Goal: Information Seeking & Learning: Learn about a topic

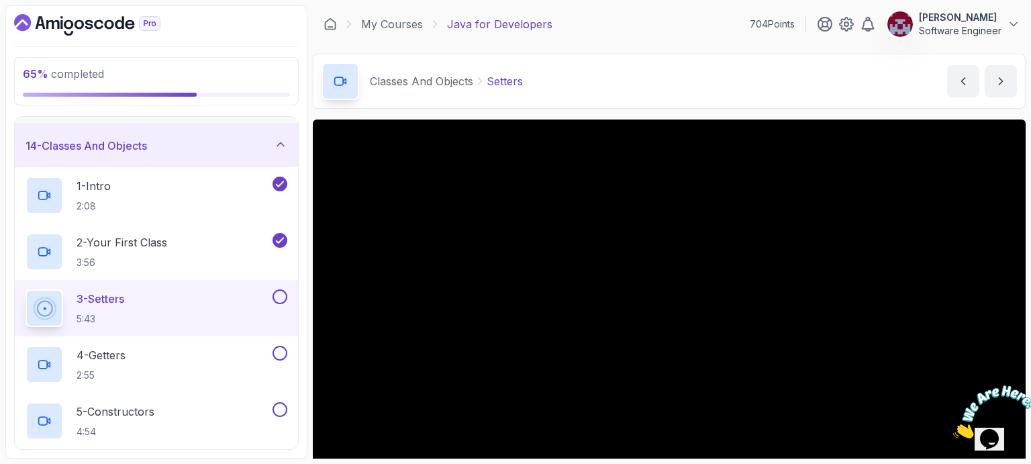
scroll to position [67, 0]
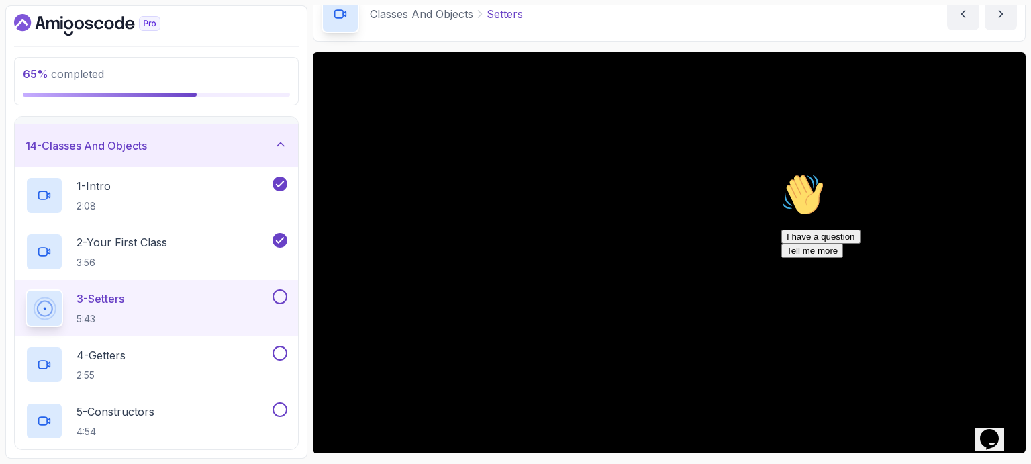
click at [781, 173] on icon "Chat attention grabber" at bounding box center [781, 173] width 0 height 0
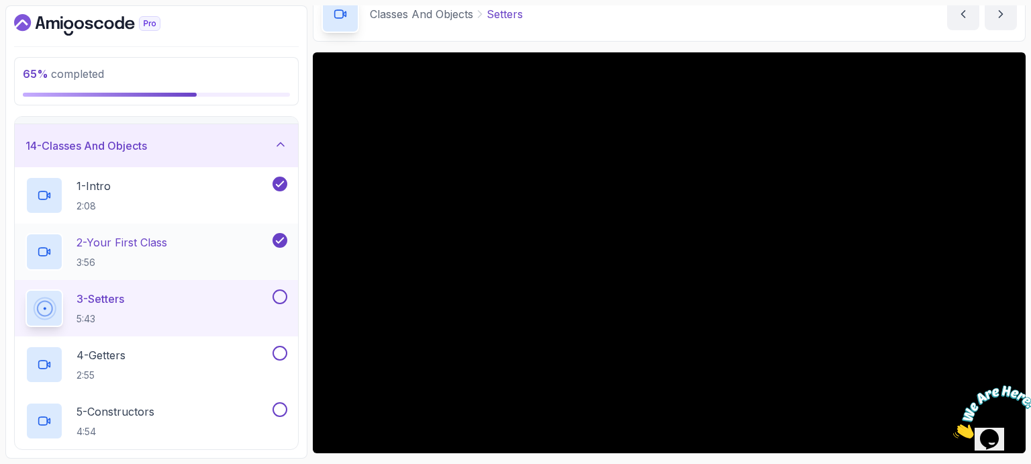
click at [154, 259] on p "3:56" at bounding box center [122, 262] width 91 height 13
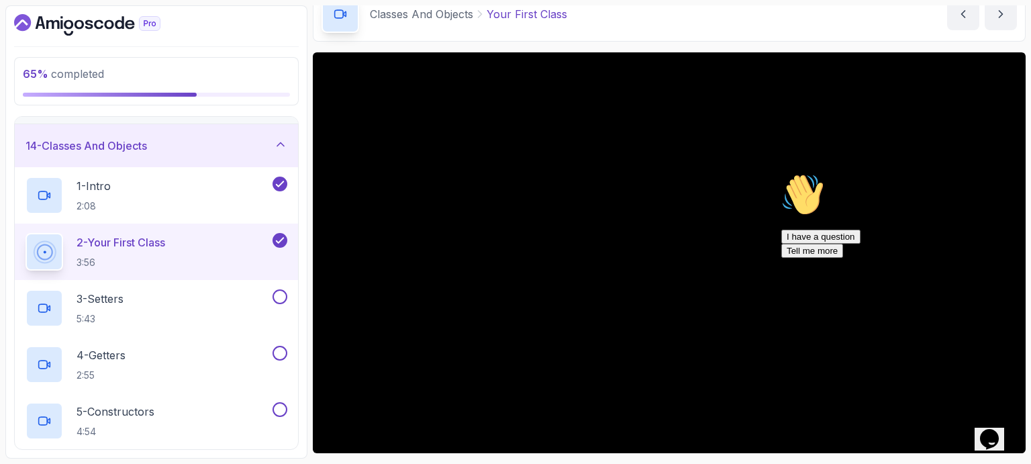
click at [781, 173] on icon "Chat attention grabber" at bounding box center [781, 173] width 0 height 0
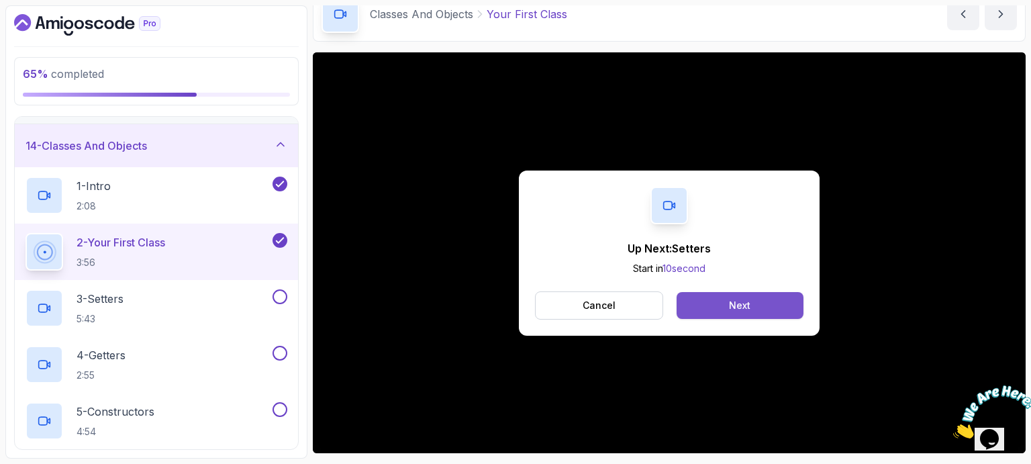
click at [764, 301] on button "Next" at bounding box center [739, 305] width 127 height 27
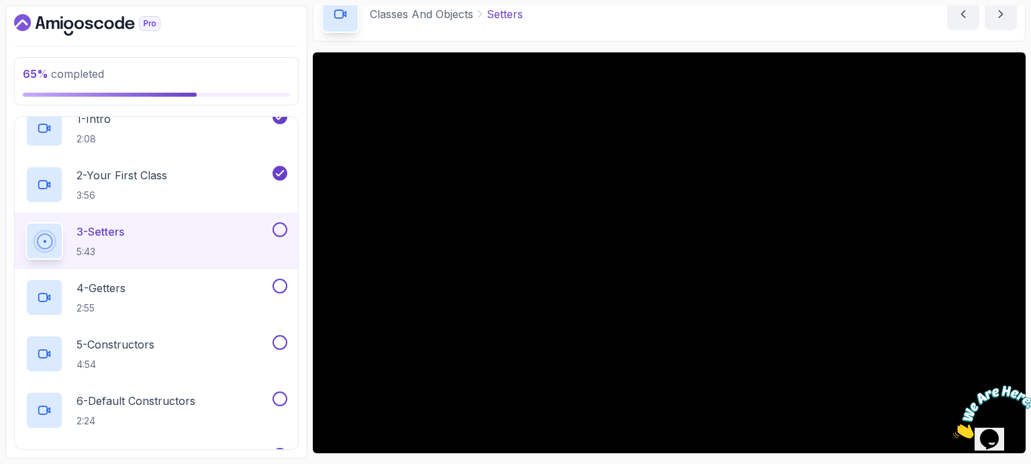
scroll to position [134, 0]
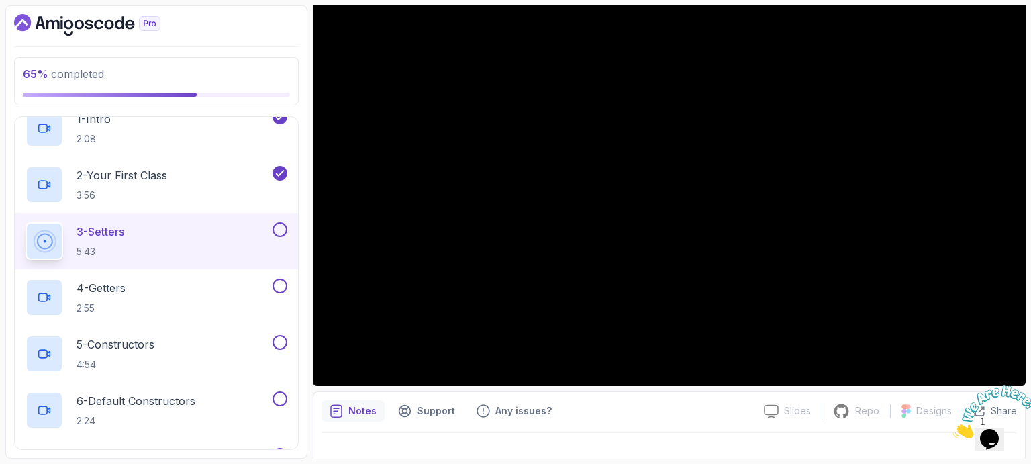
click at [953, 429] on icon "Close" at bounding box center [953, 434] width 0 height 11
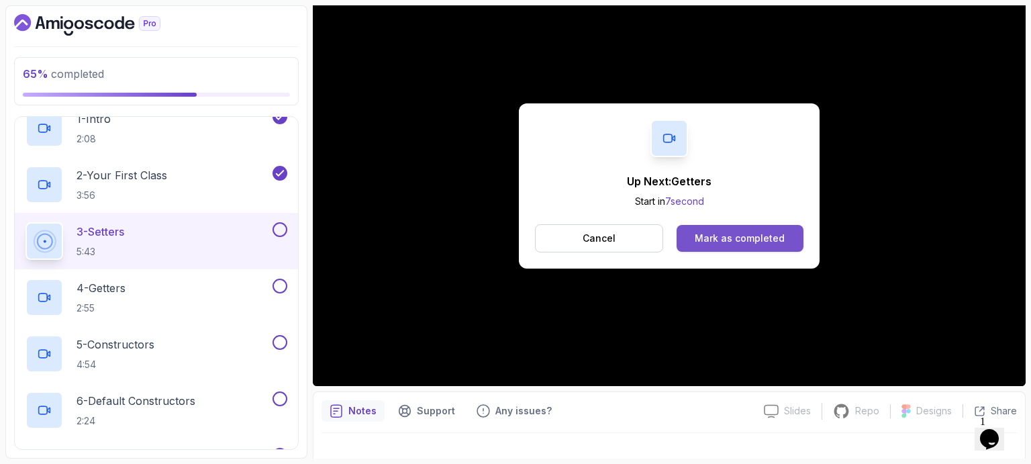
click at [750, 238] on div "Mark as completed" at bounding box center [740, 238] width 90 height 13
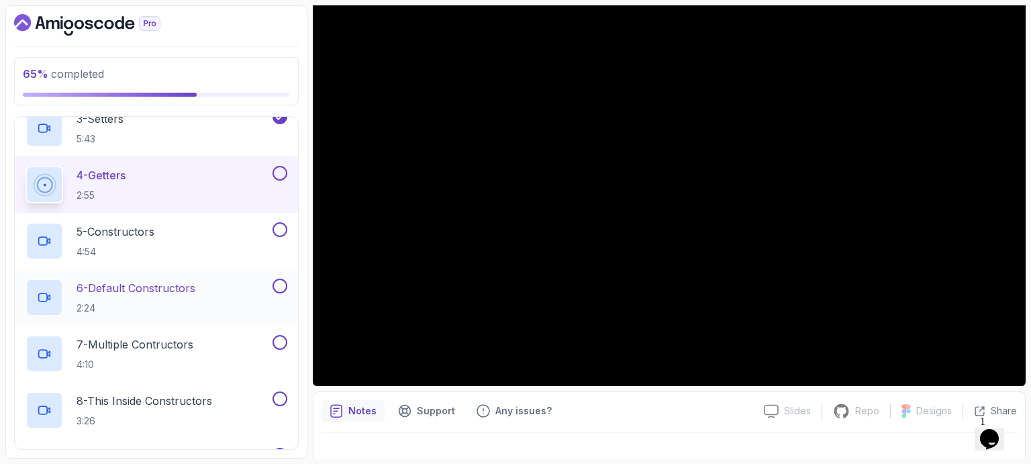
scroll to position [761, 0]
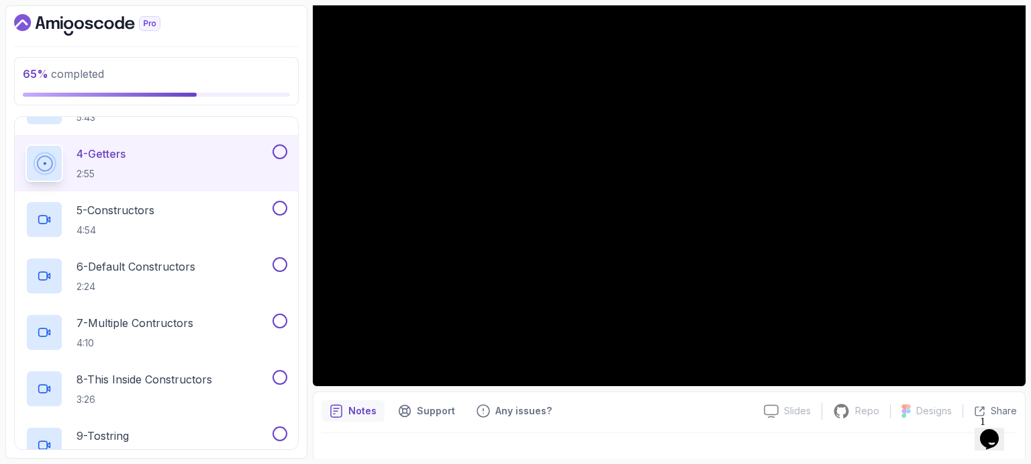
click at [664, 429] on div "Notes Support Any issues? Slides Slides not available Repo Repository not avail…" at bounding box center [669, 435] width 713 height 88
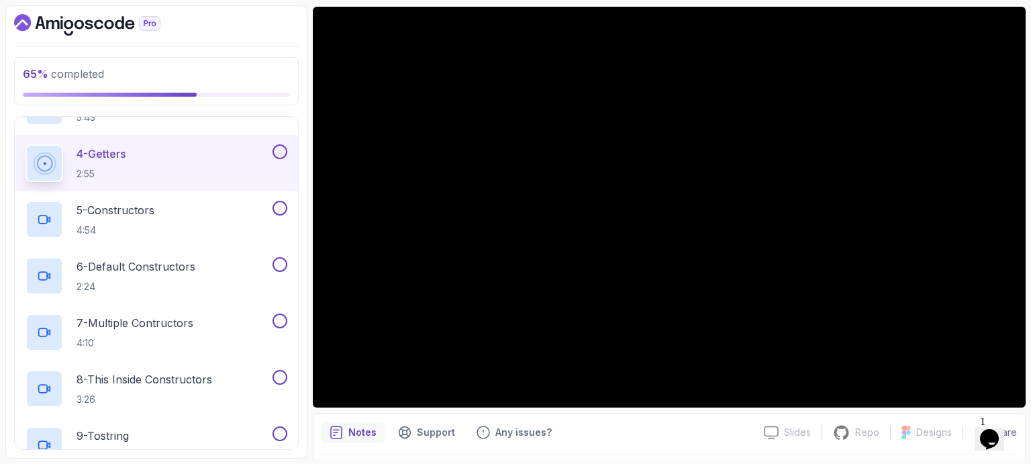
scroll to position [134, 0]
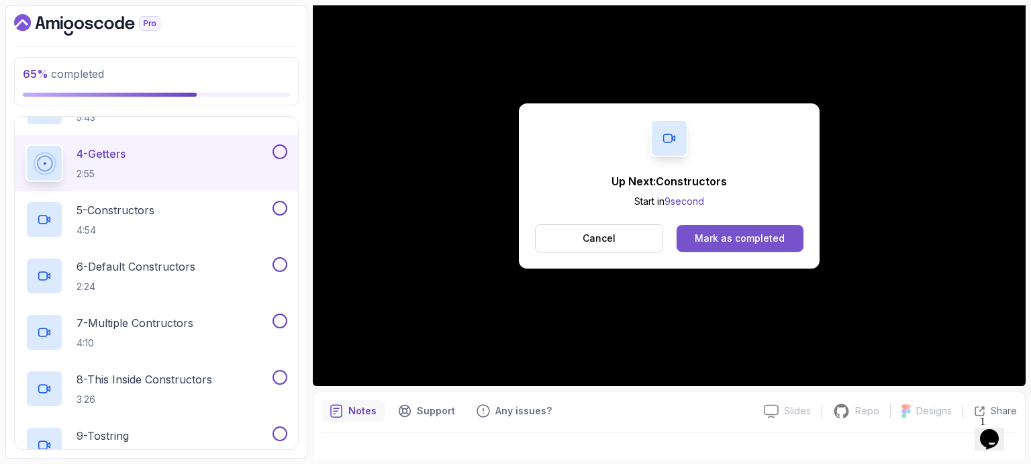
click at [717, 243] on div "Mark as completed" at bounding box center [740, 238] width 90 height 13
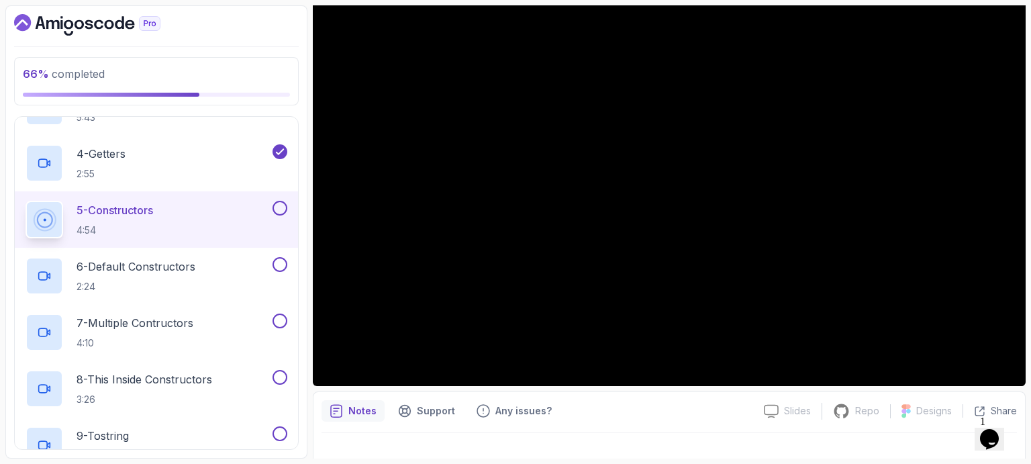
click at [679, 429] on div "Notes Support Any issues? Slides Slides not available Repo Repository not avail…" at bounding box center [669, 435] width 713 height 88
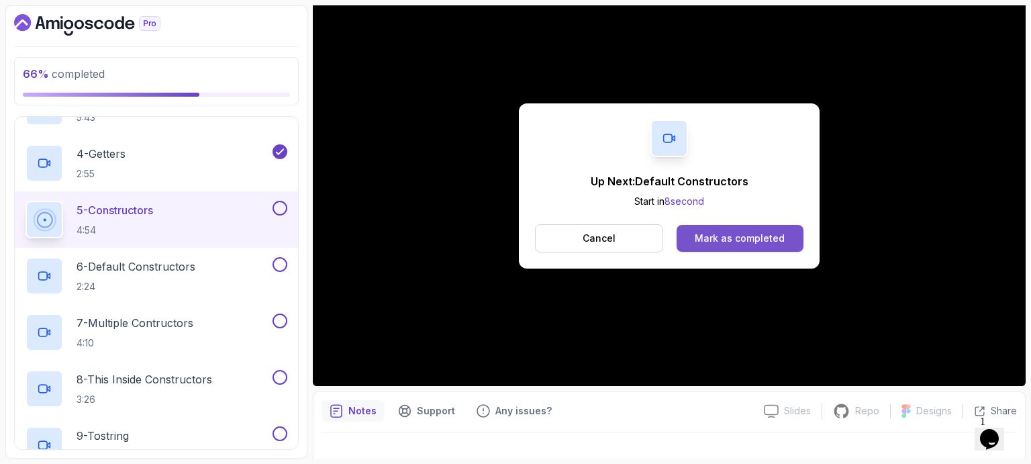
click at [699, 234] on div "Mark as completed" at bounding box center [740, 238] width 90 height 13
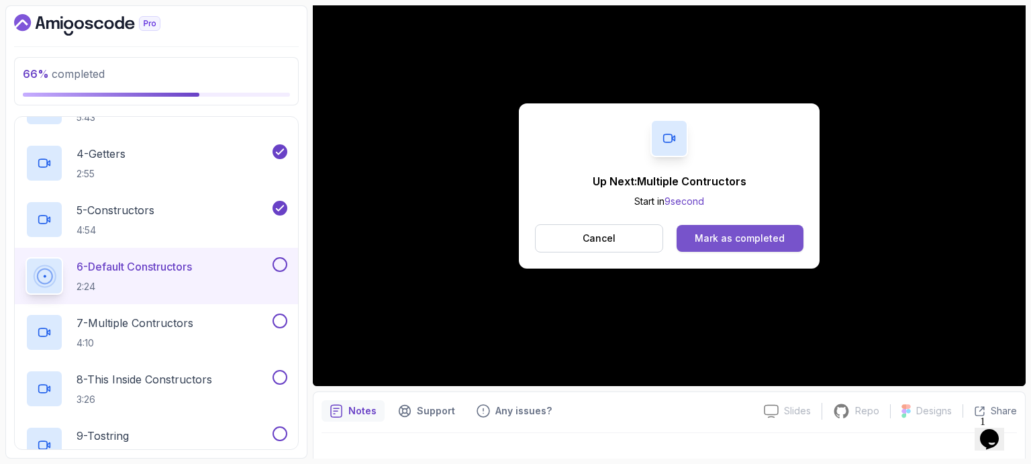
click at [719, 242] on div "Mark as completed" at bounding box center [740, 238] width 90 height 13
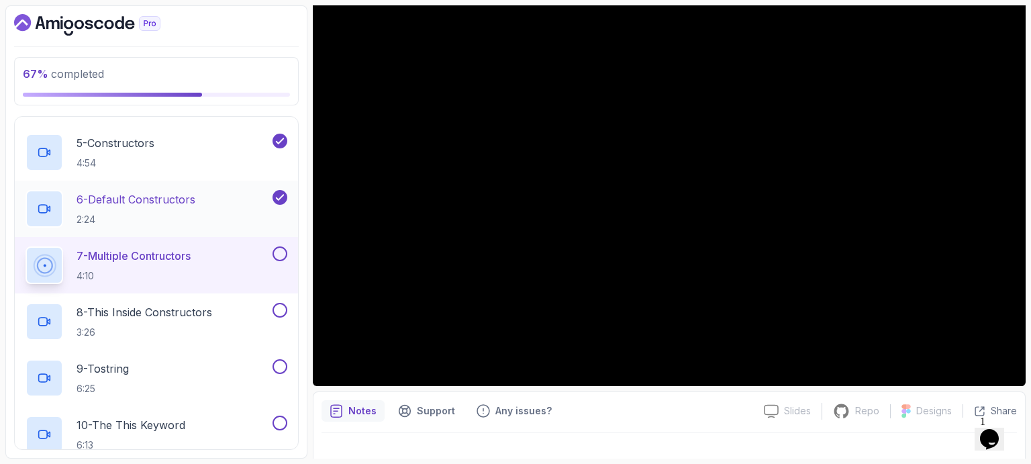
scroll to position [895, 0]
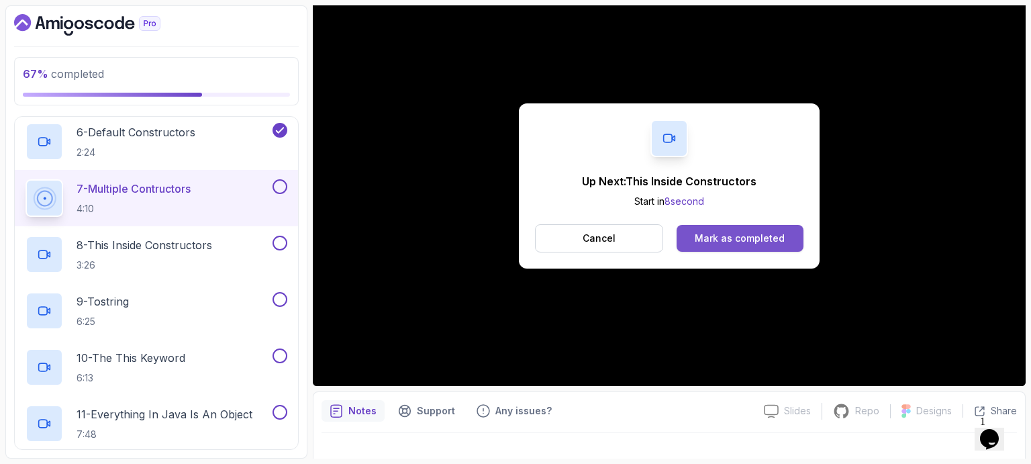
click at [743, 232] on div "Mark as completed" at bounding box center [740, 238] width 90 height 13
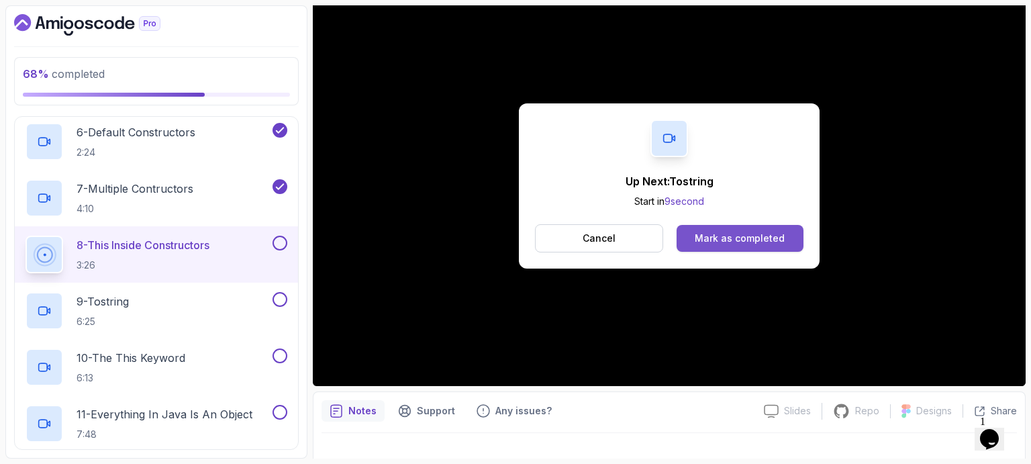
click at [715, 245] on button "Mark as completed" at bounding box center [739, 238] width 127 height 27
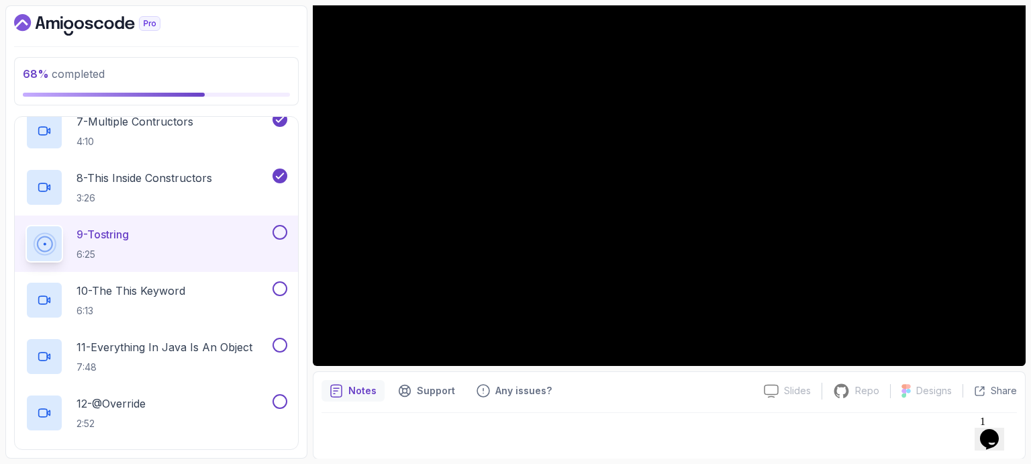
scroll to position [1029, 0]
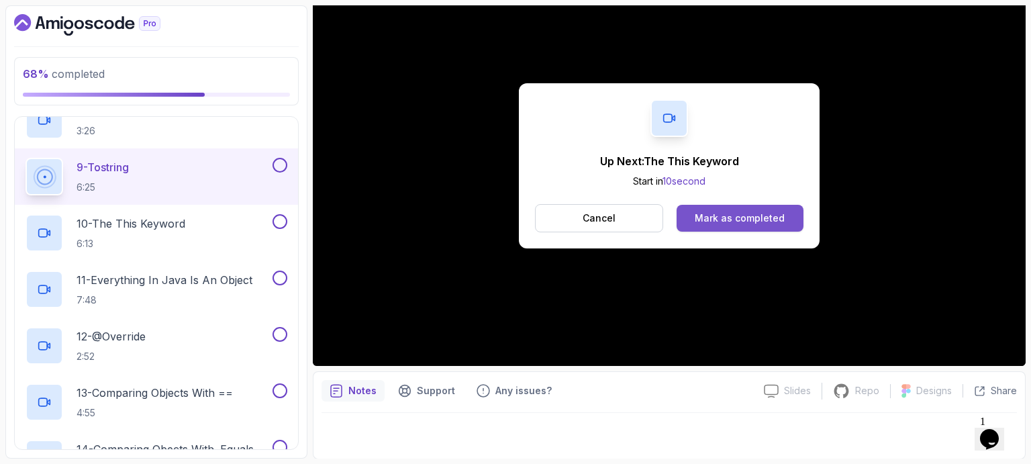
click at [746, 216] on div "Mark as completed" at bounding box center [740, 217] width 90 height 13
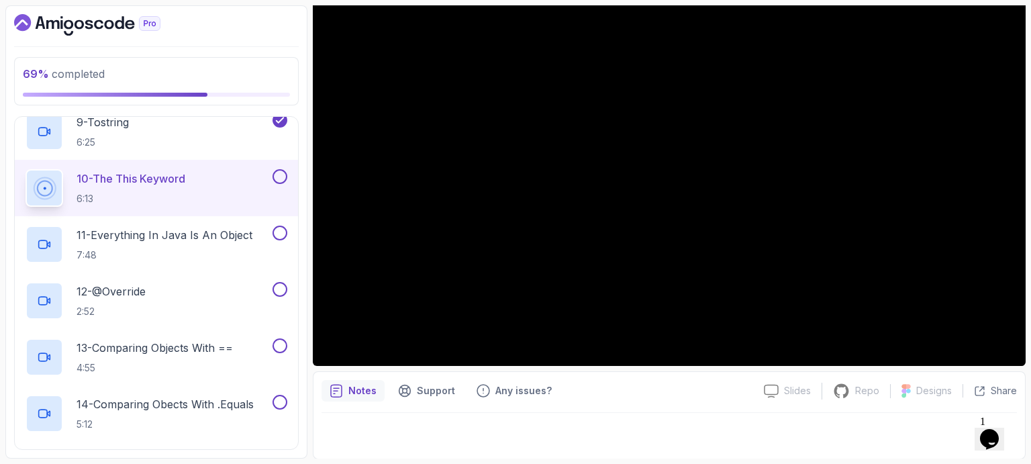
scroll to position [1051, 0]
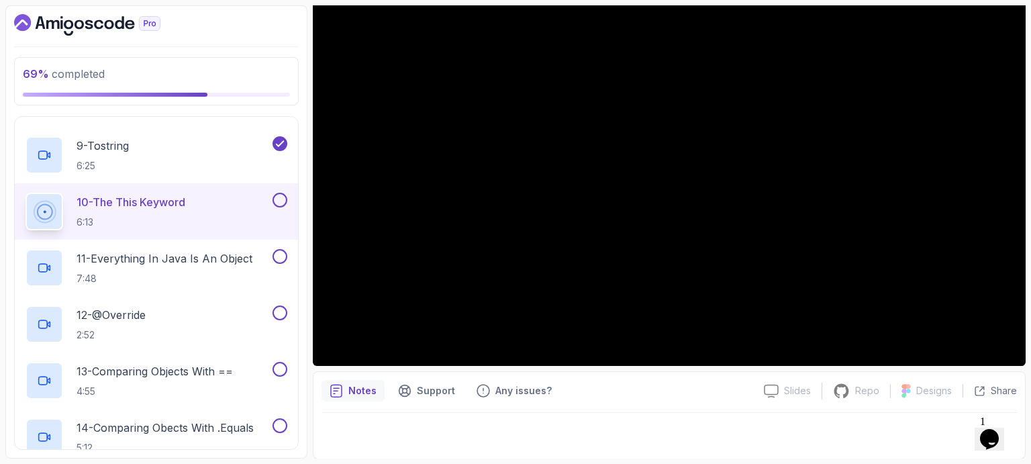
click at [652, 426] on div at bounding box center [668, 432] width 695 height 38
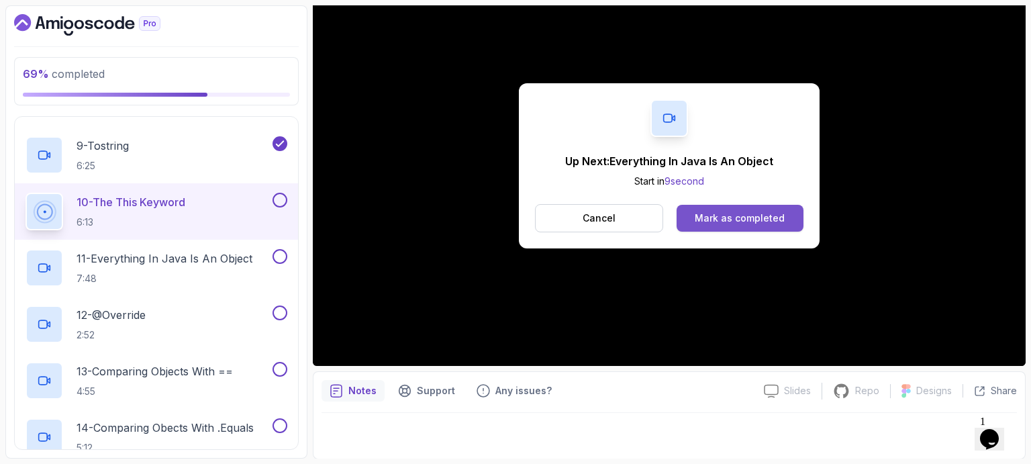
click at [751, 215] on div "Mark as completed" at bounding box center [740, 217] width 90 height 13
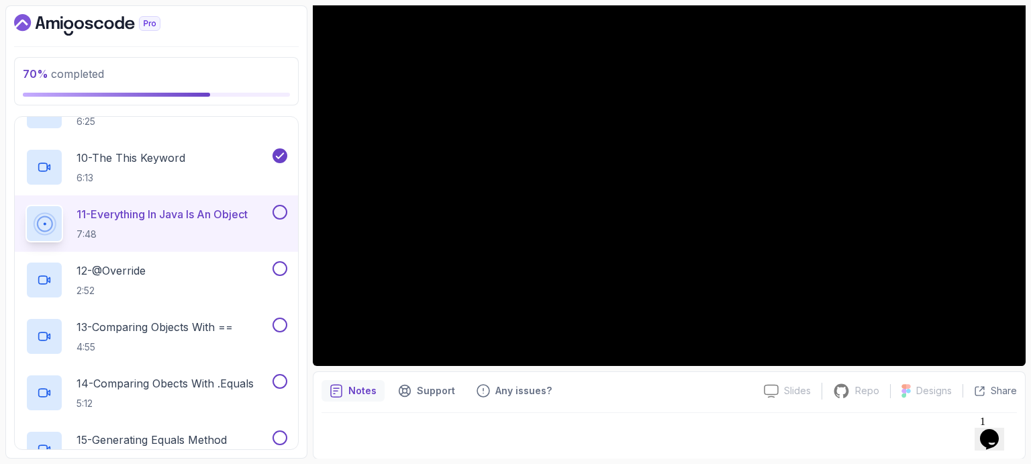
scroll to position [1118, 0]
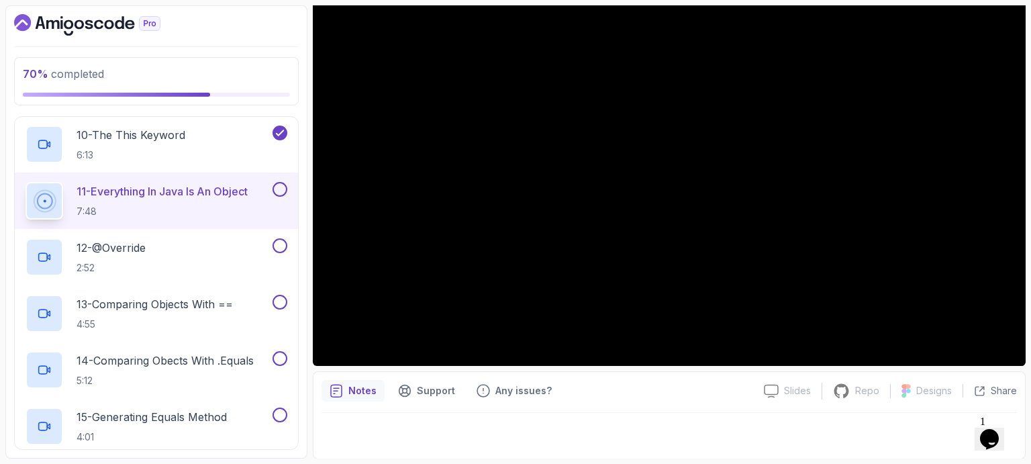
click at [657, 439] on div at bounding box center [668, 432] width 695 height 38
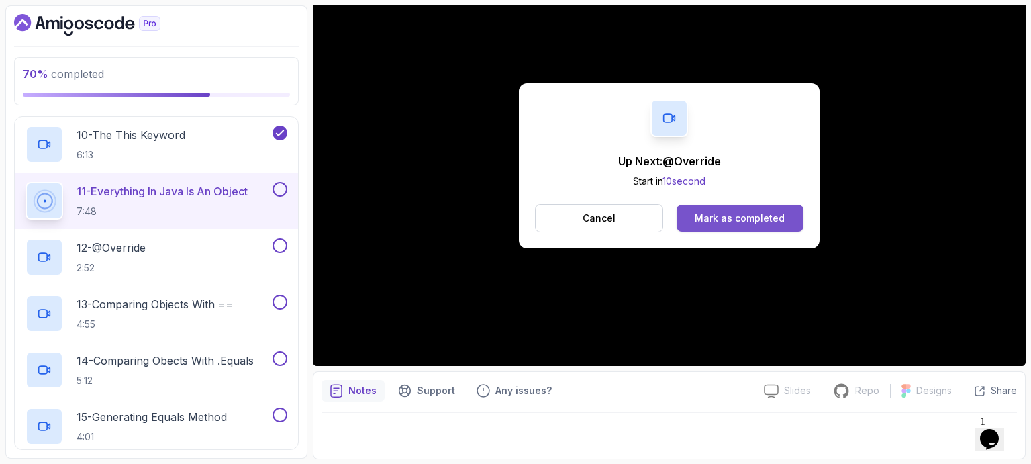
click at [738, 213] on div "Mark as completed" at bounding box center [740, 217] width 90 height 13
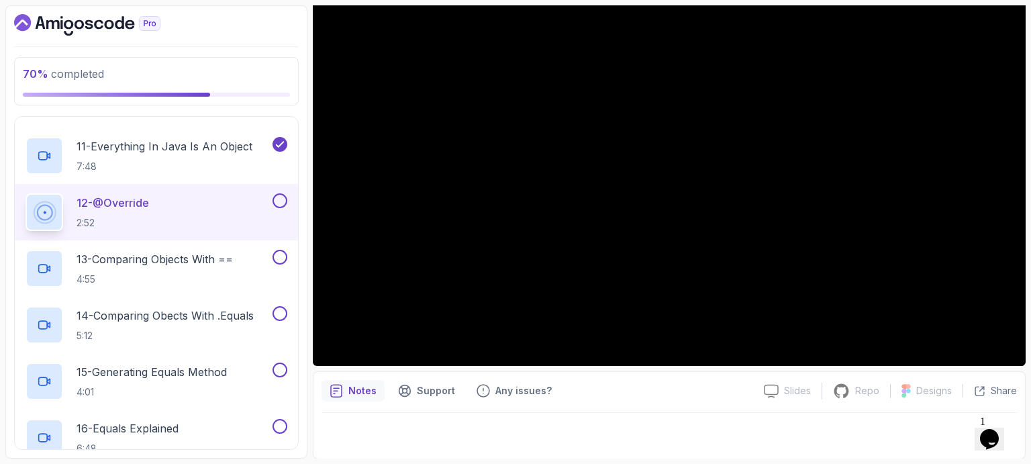
scroll to position [1185, 0]
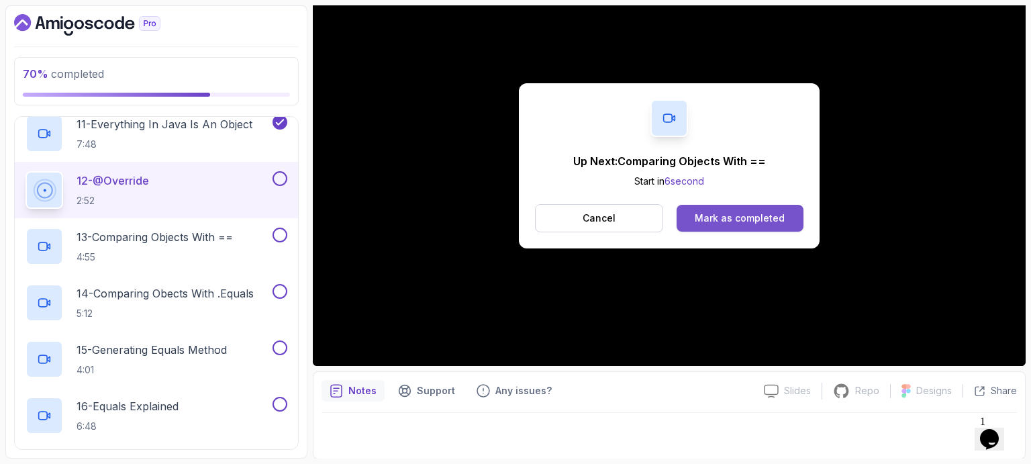
click at [719, 211] on div "Mark as completed" at bounding box center [740, 217] width 90 height 13
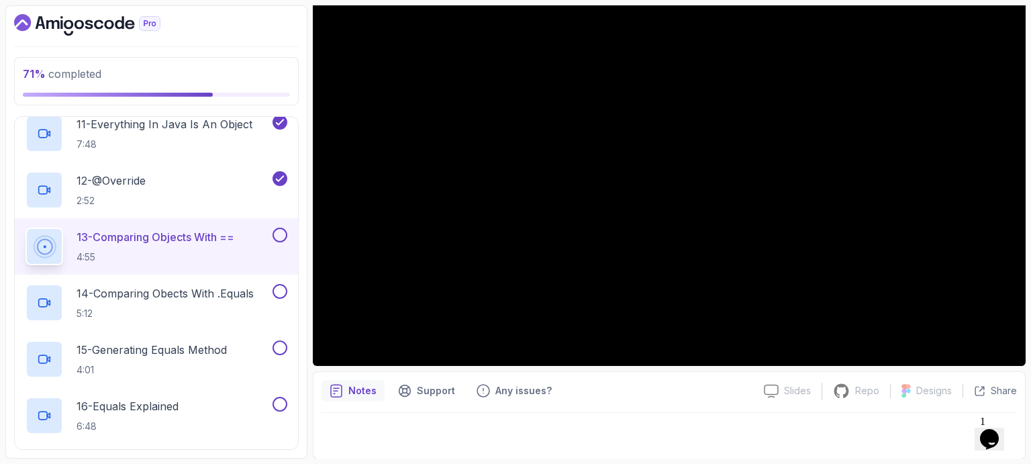
scroll to position [1252, 0]
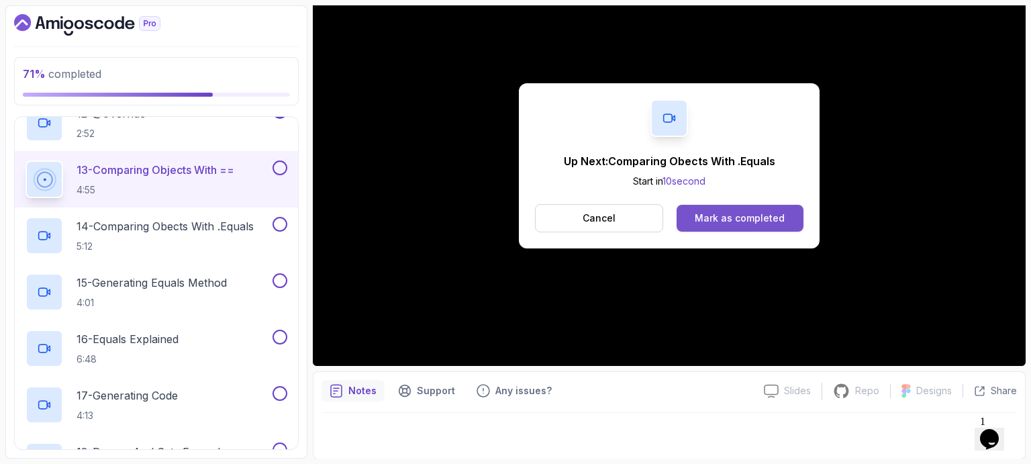
click at [775, 217] on div "Mark as completed" at bounding box center [740, 217] width 90 height 13
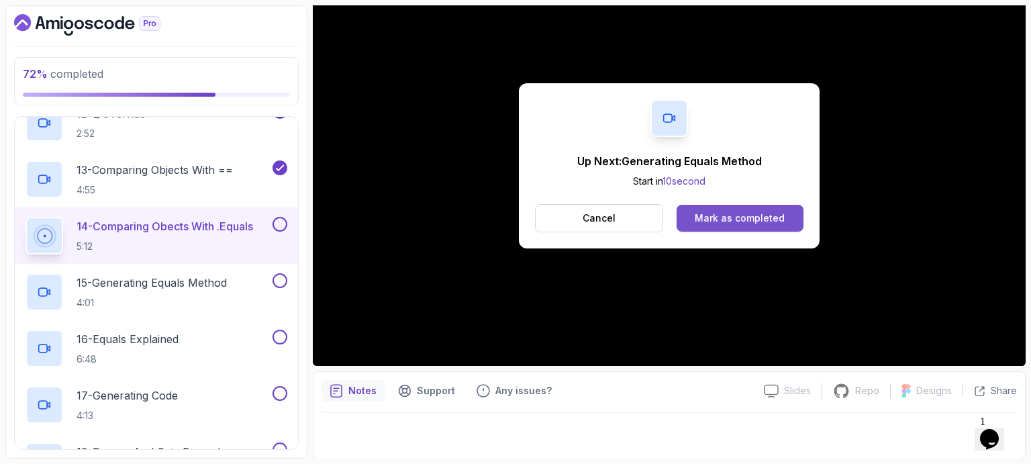
click at [731, 217] on div "Mark as completed" at bounding box center [740, 217] width 90 height 13
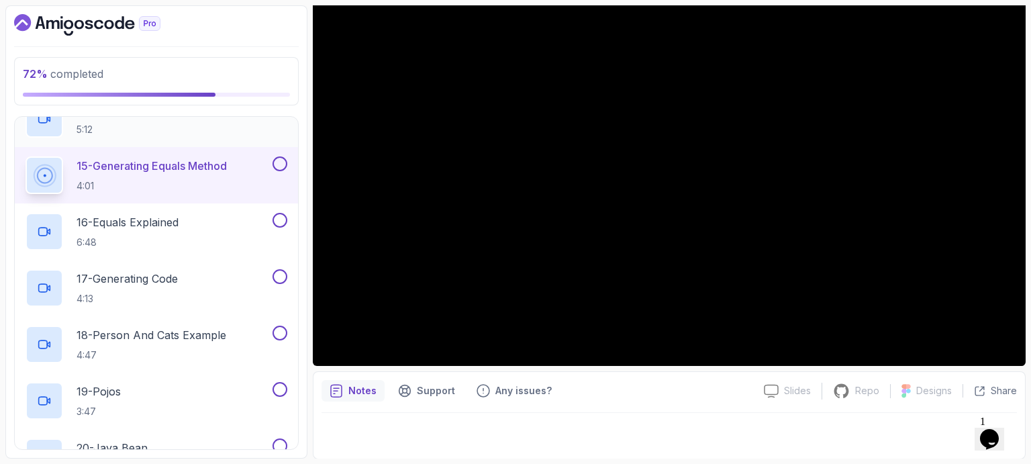
scroll to position [1386, 0]
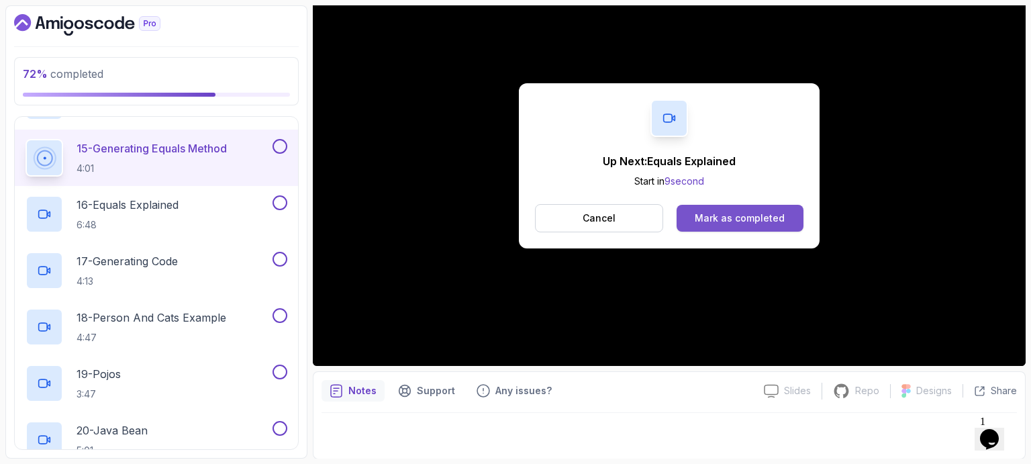
click at [719, 219] on div "Mark as completed" at bounding box center [740, 217] width 90 height 13
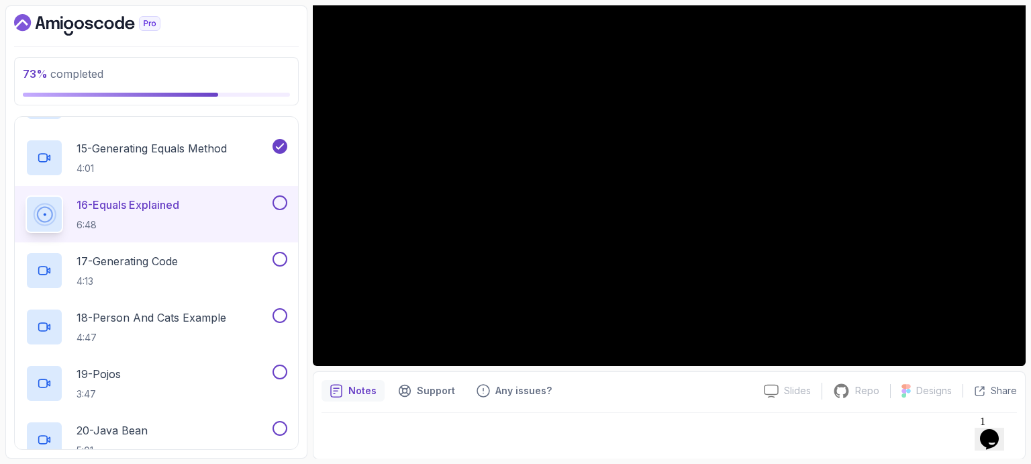
scroll to position [1454, 0]
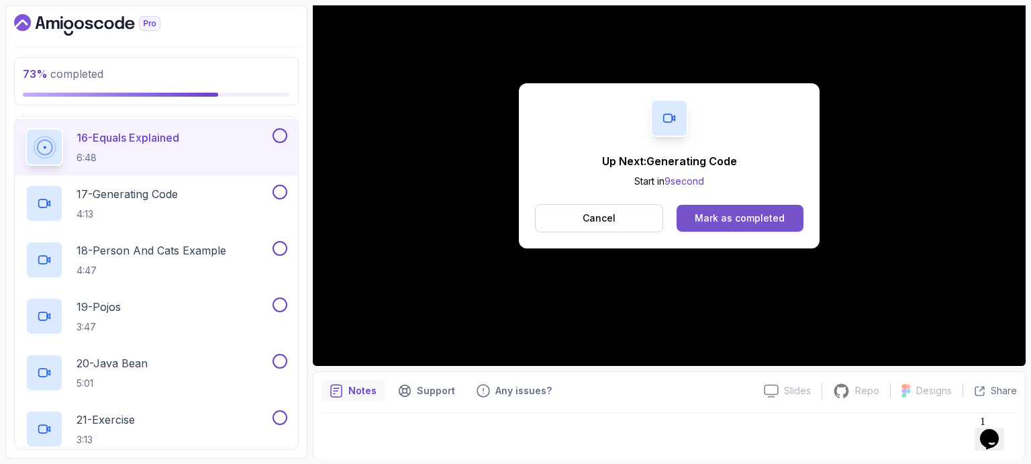
click at [717, 218] on div "Mark as completed" at bounding box center [740, 217] width 90 height 13
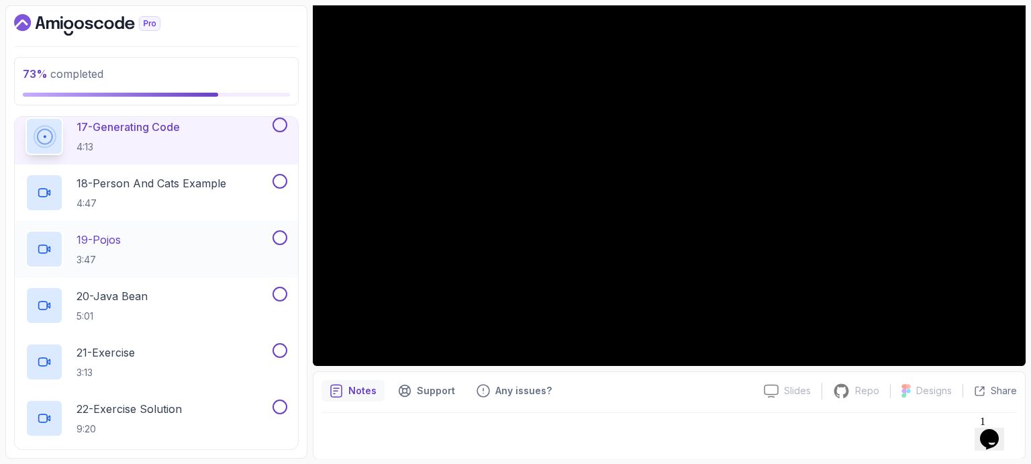
scroll to position [1454, 0]
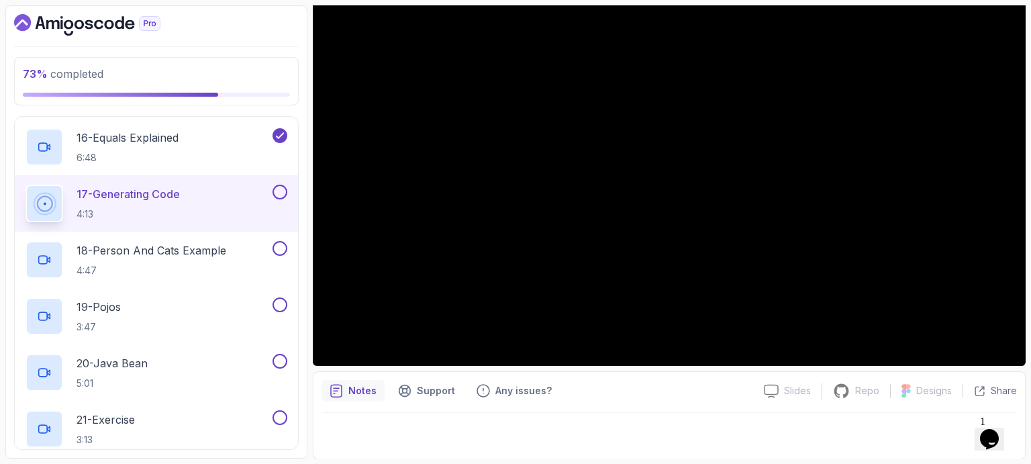
click at [627, 399] on div "Notes Support Any issues?" at bounding box center [537, 390] width 432 height 21
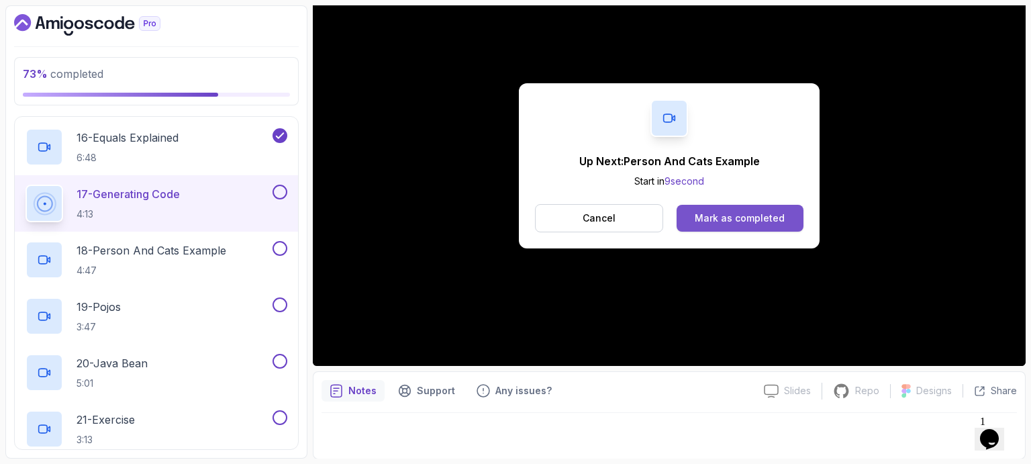
click at [700, 215] on div "Mark as completed" at bounding box center [740, 217] width 90 height 13
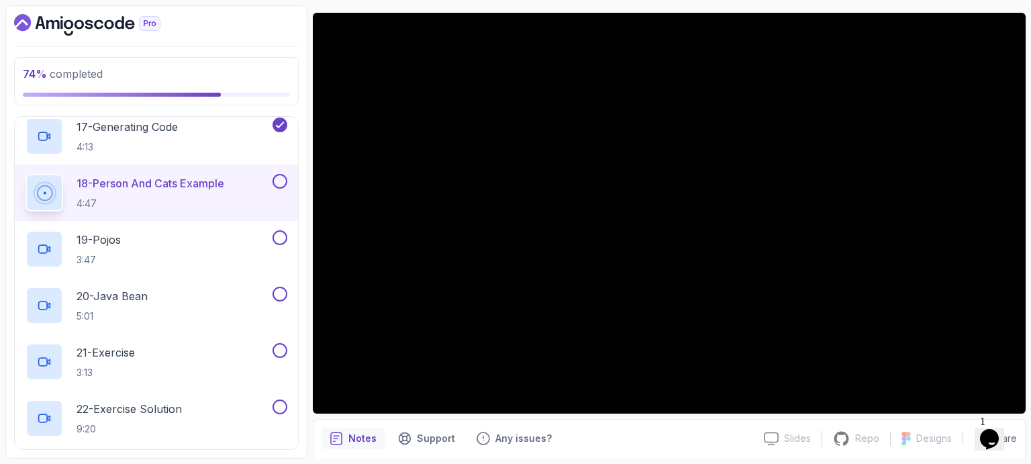
scroll to position [87, 0]
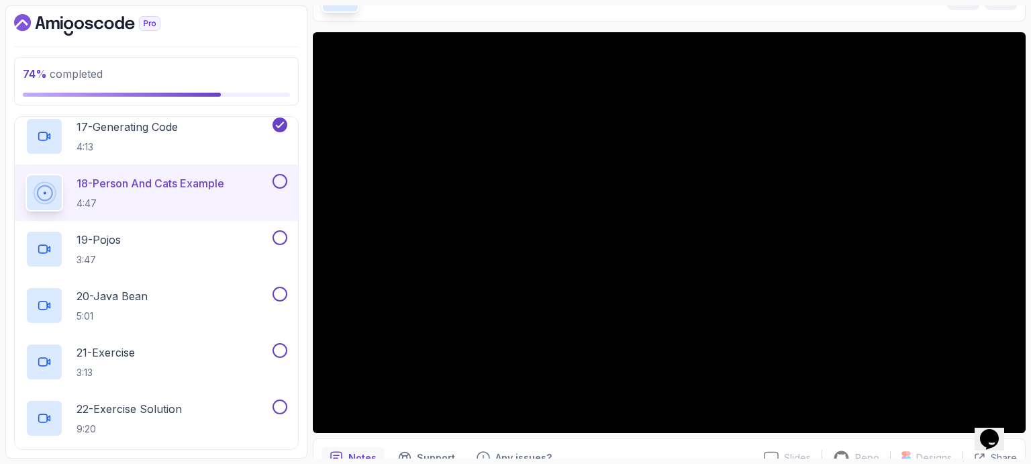
click at [679, 456] on div "Notes Support Any issues?" at bounding box center [537, 457] width 432 height 21
drag, startPoint x: 680, startPoint y: 452, endPoint x: 823, endPoint y: 9, distance: 464.8
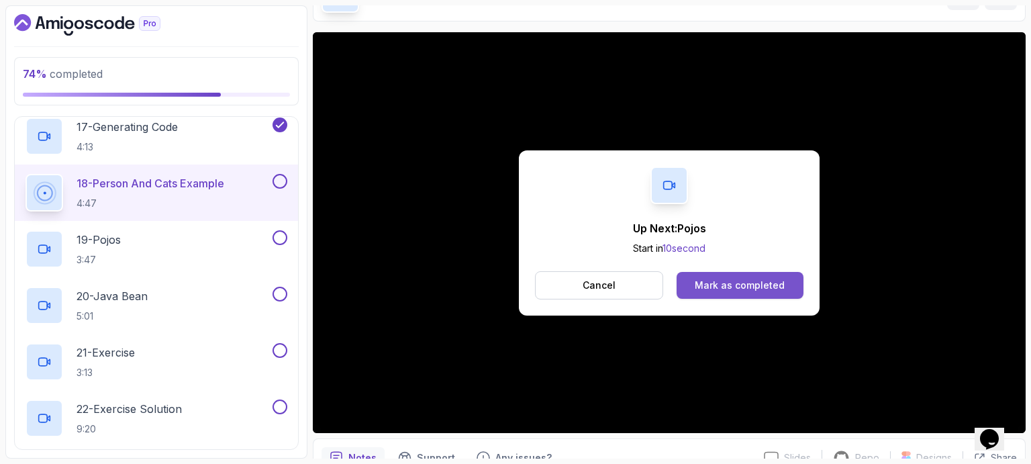
click at [736, 283] on div "Mark as completed" at bounding box center [740, 285] width 90 height 13
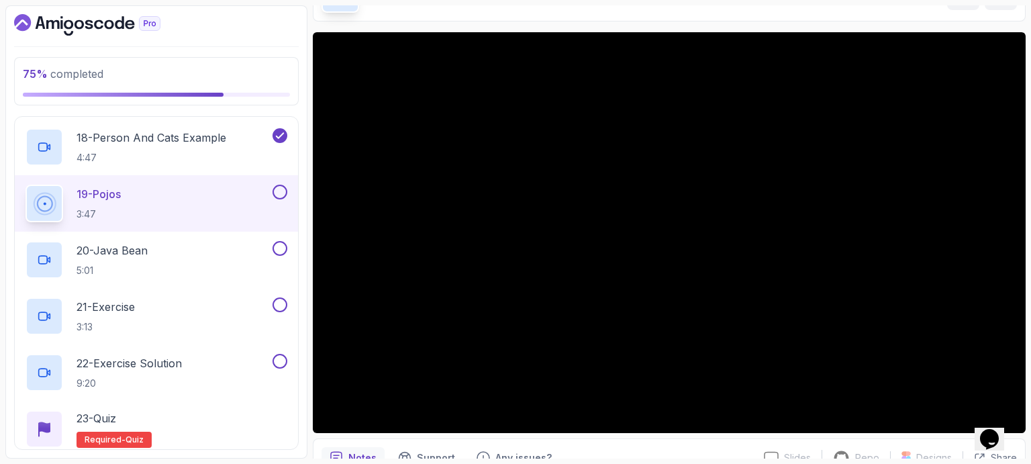
scroll to position [1588, 0]
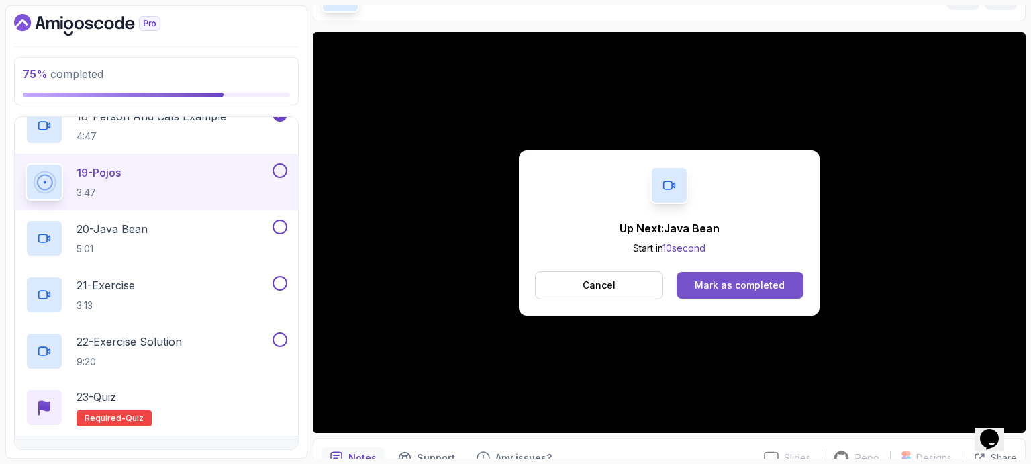
click at [709, 287] on div "Mark as completed" at bounding box center [740, 285] width 90 height 13
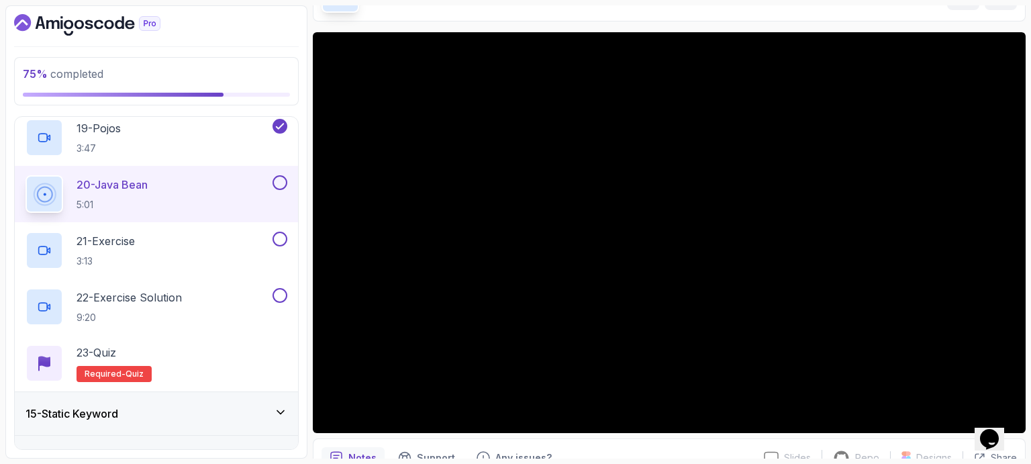
scroll to position [1655, 0]
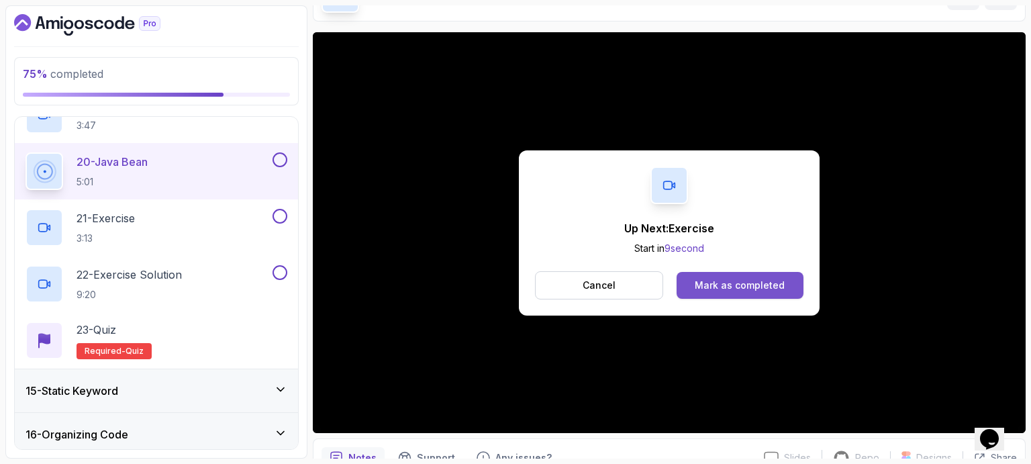
click at [755, 287] on div "Mark as completed" at bounding box center [740, 285] width 90 height 13
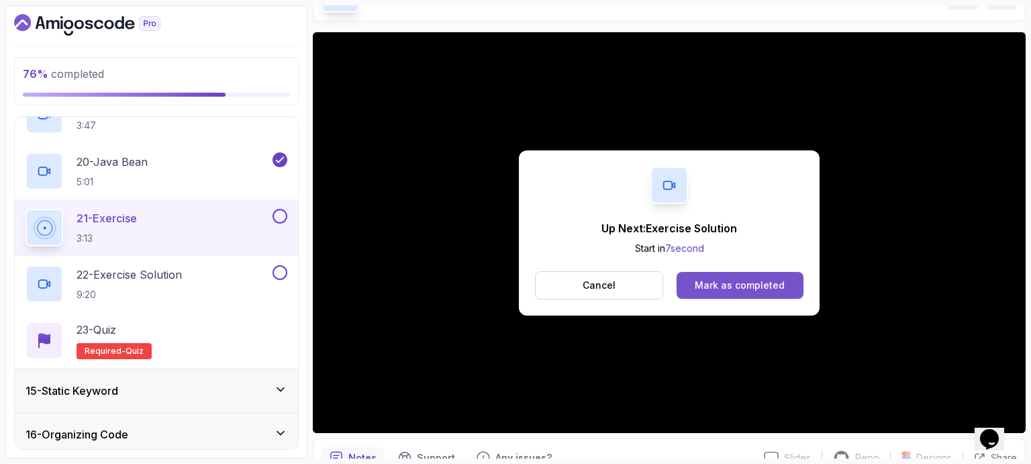
click at [741, 289] on div "Mark as completed" at bounding box center [740, 285] width 90 height 13
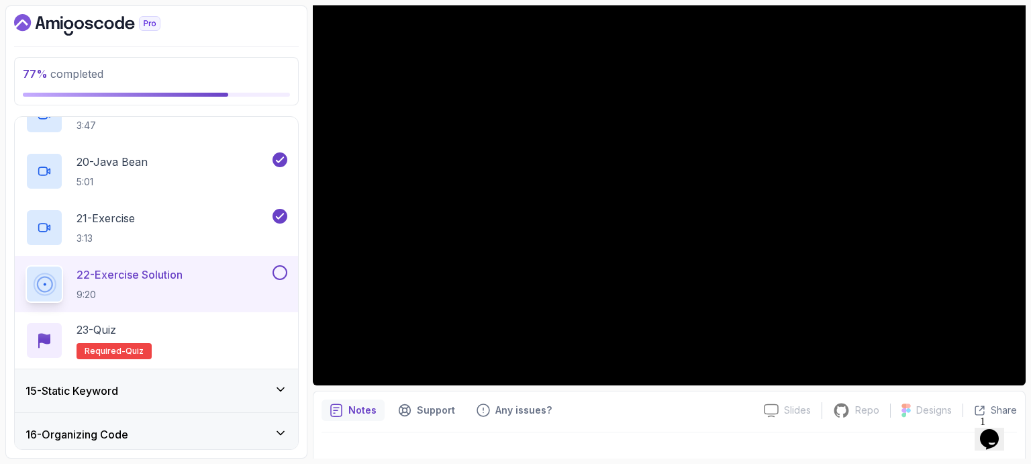
scroll to position [154, 0]
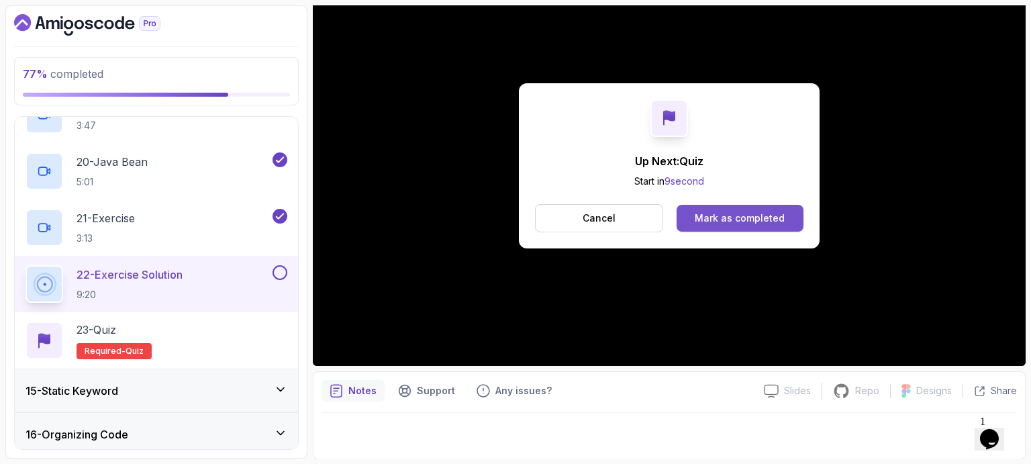
click at [760, 211] on div "Mark as completed" at bounding box center [740, 217] width 90 height 13
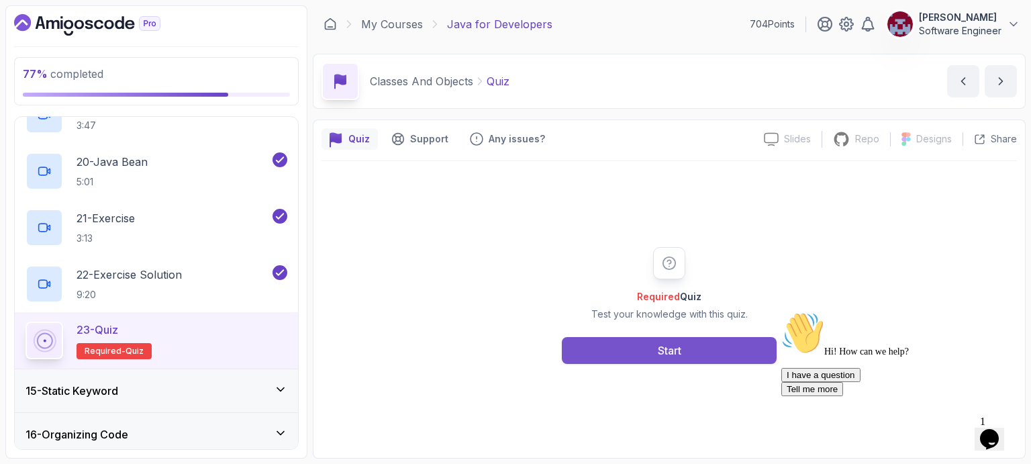
click at [676, 348] on div "Start" at bounding box center [669, 350] width 23 height 16
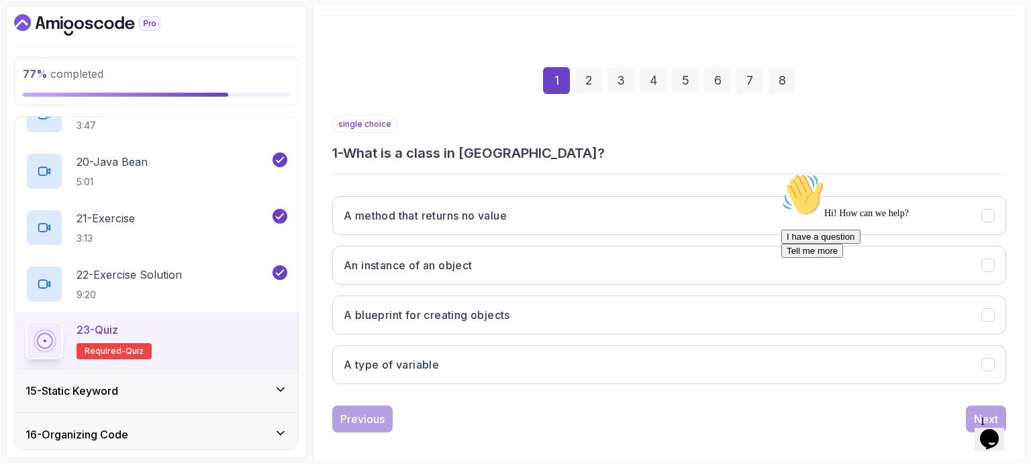
scroll to position [155, 0]
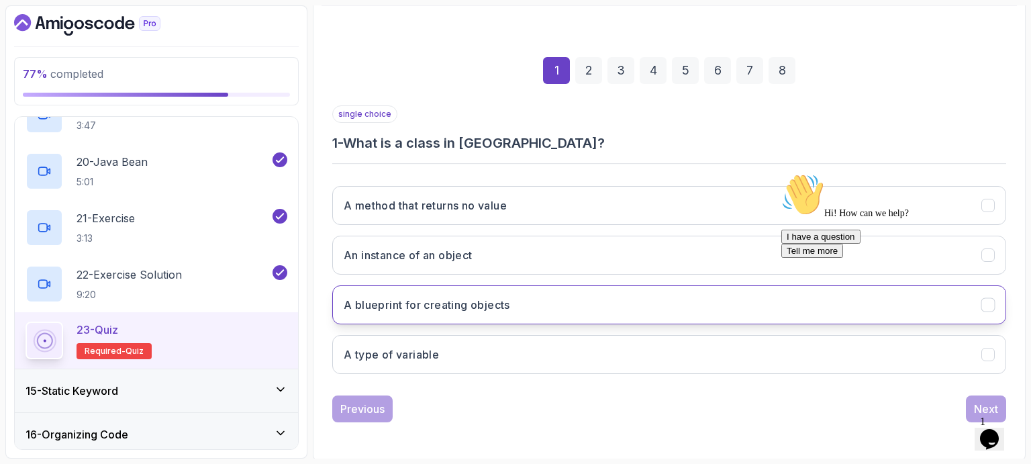
click at [580, 307] on button "A blueprint for creating objects" at bounding box center [669, 304] width 674 height 39
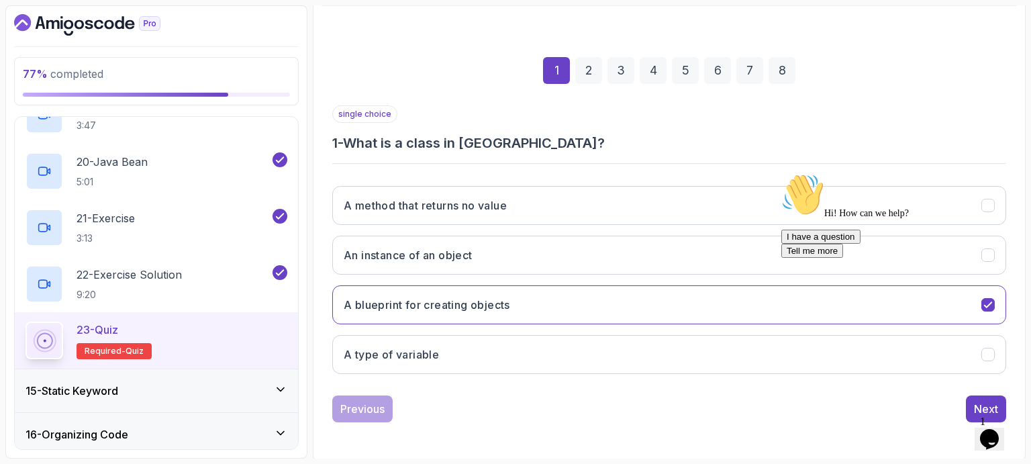
click at [781, 173] on icon "Chat attention grabber" at bounding box center [781, 173] width 0 height 0
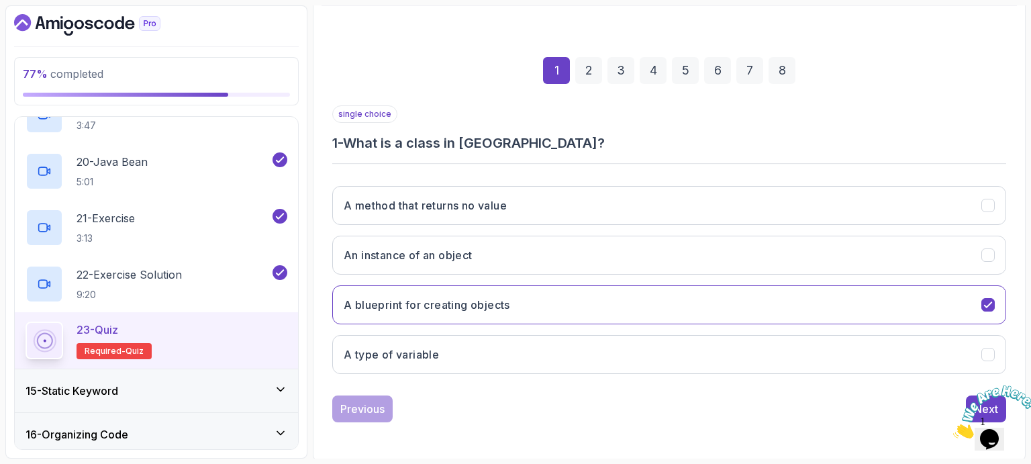
click at [953, 429] on icon "Close" at bounding box center [953, 434] width 0 height 11
click at [982, 401] on div "Next" at bounding box center [986, 409] width 24 height 16
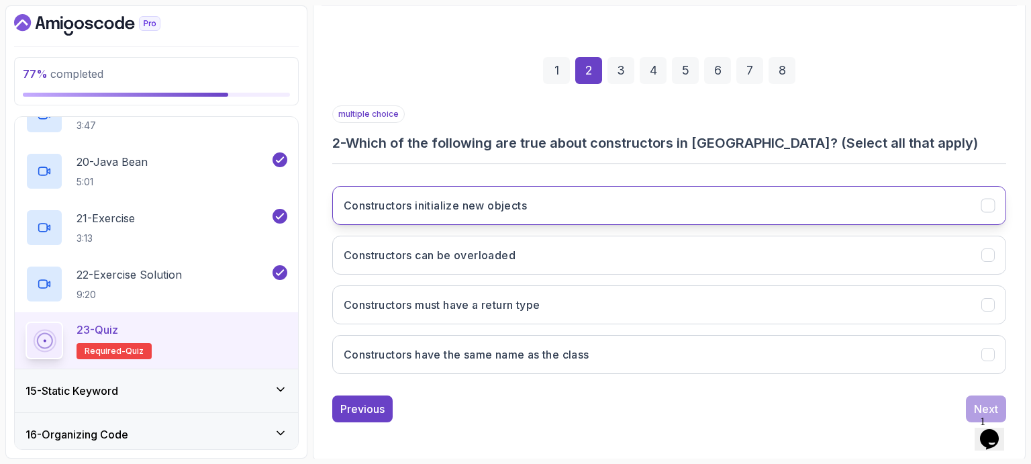
click at [568, 209] on button "Constructors initialize new objects" at bounding box center [669, 205] width 674 height 39
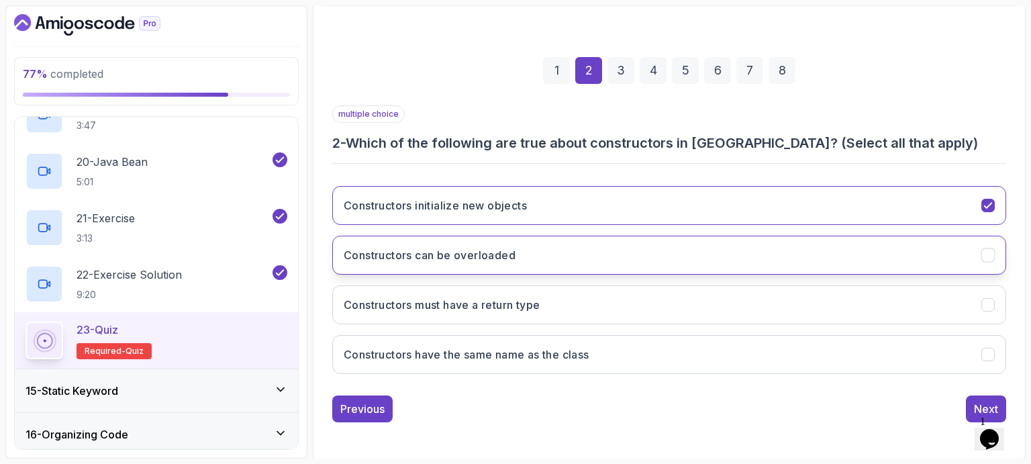
click at [601, 252] on button "Constructors can be overloaded" at bounding box center [669, 255] width 674 height 39
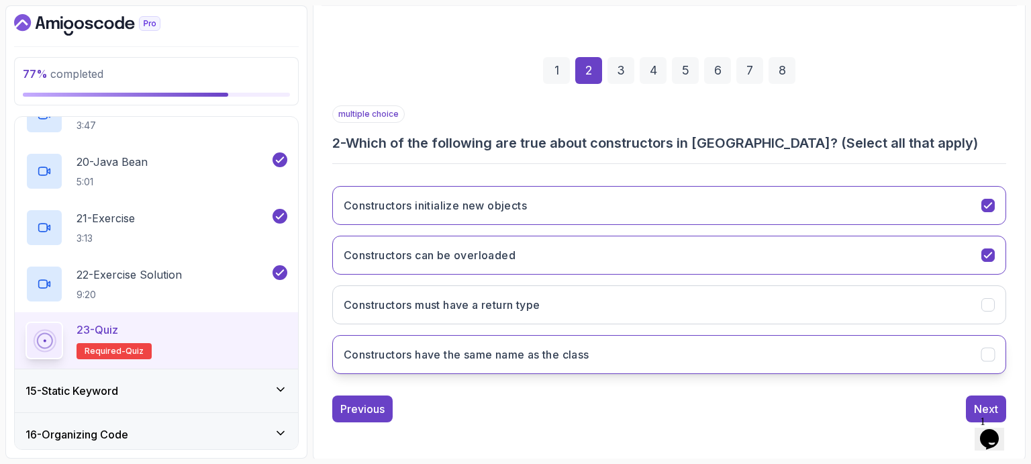
click at [556, 361] on button "Constructors have the same name as the class" at bounding box center [669, 354] width 674 height 39
click at [986, 401] on div "Next" at bounding box center [986, 409] width 24 height 16
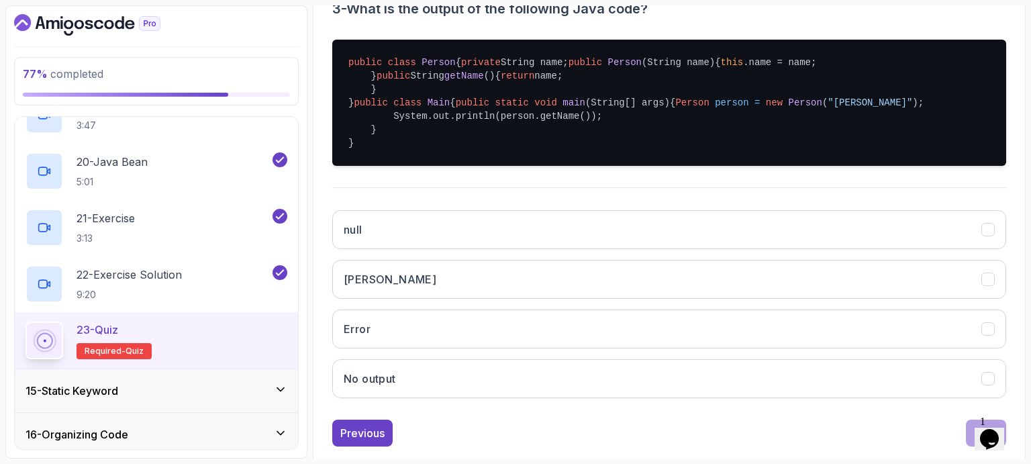
scroll to position [356, 0]
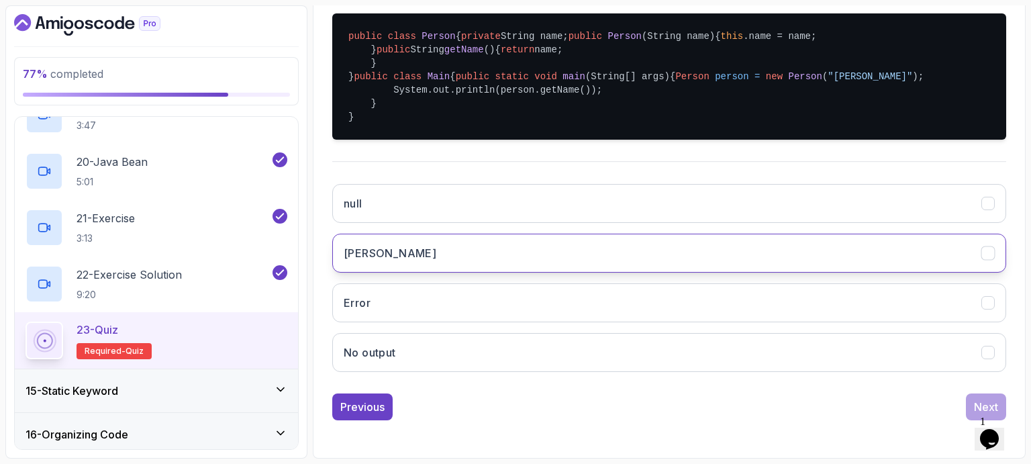
click at [443, 272] on button "[PERSON_NAME]" at bounding box center [669, 253] width 674 height 39
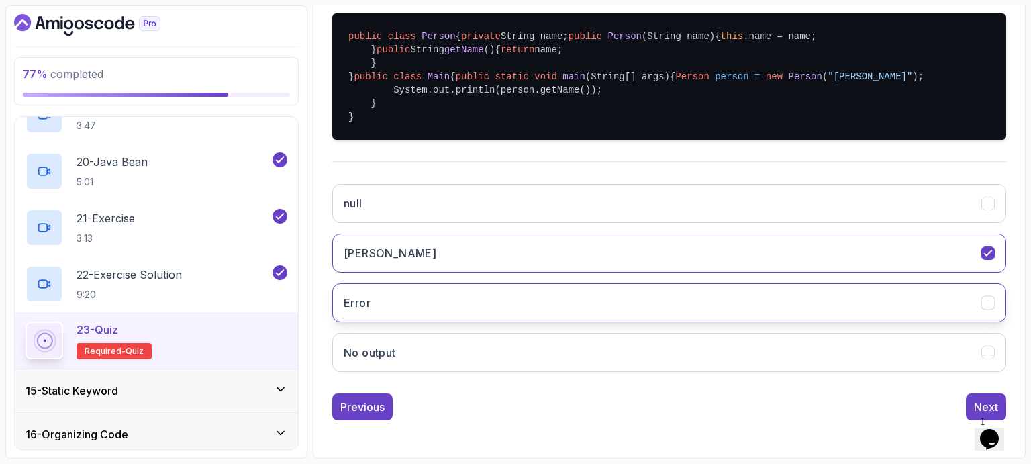
scroll to position [421, 0]
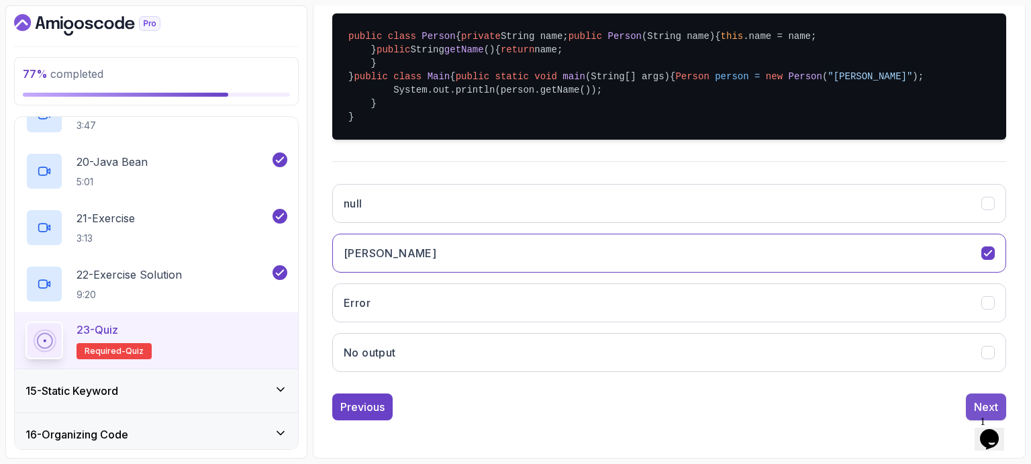
click at [977, 403] on div "Next" at bounding box center [986, 407] width 24 height 16
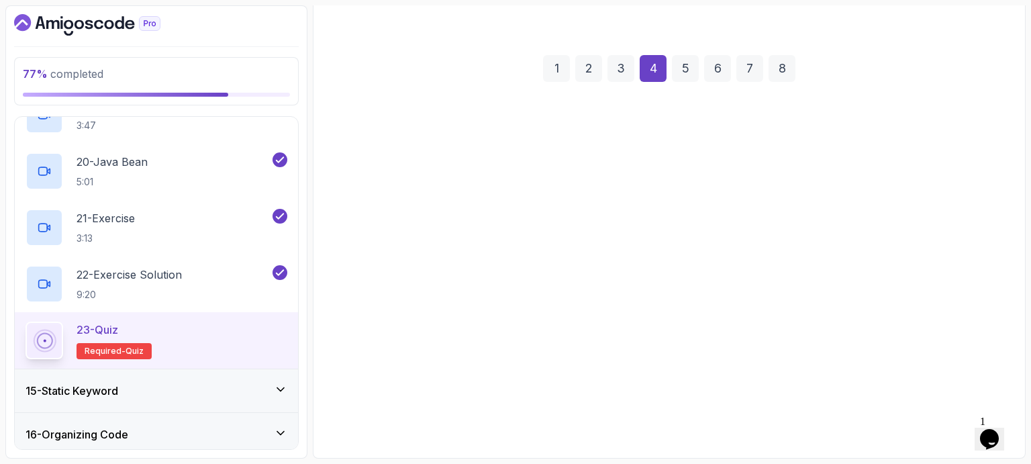
scroll to position [155, 0]
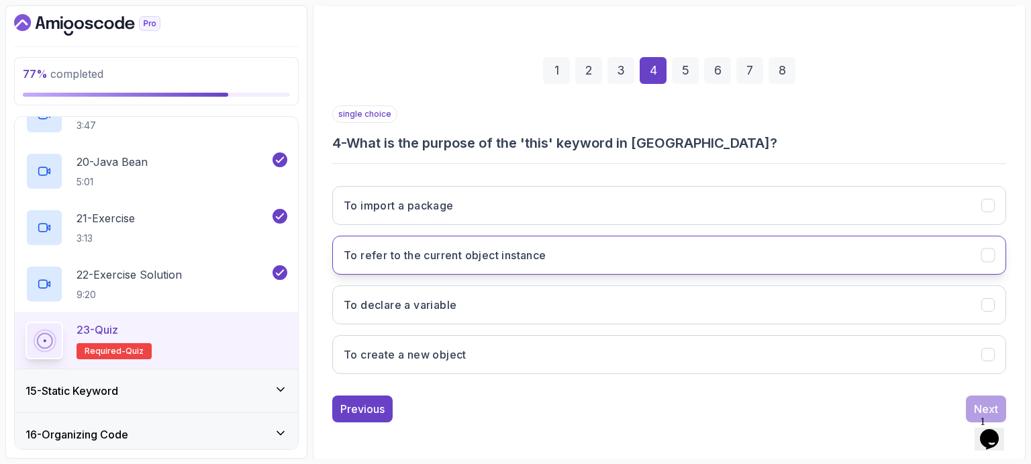
click at [606, 250] on button "To refer to the current object instance" at bounding box center [669, 255] width 674 height 39
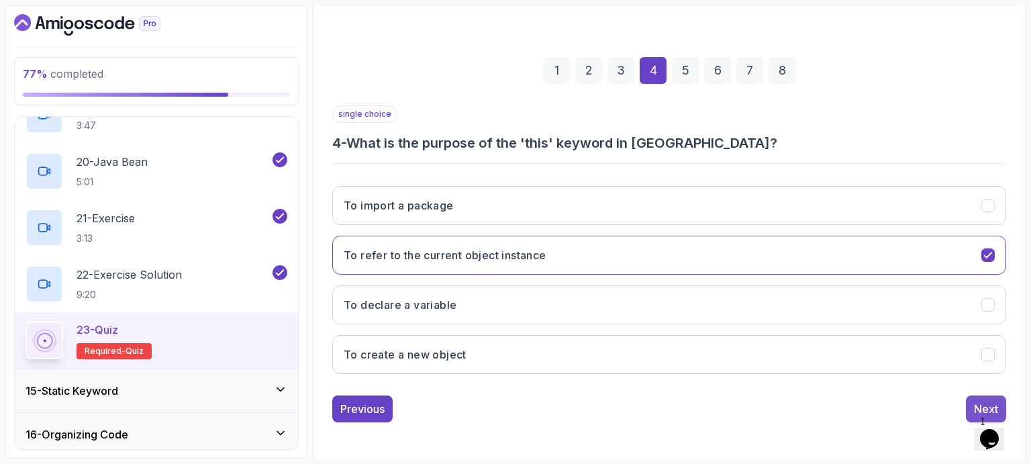
click at [976, 401] on div "Next" at bounding box center [986, 409] width 24 height 16
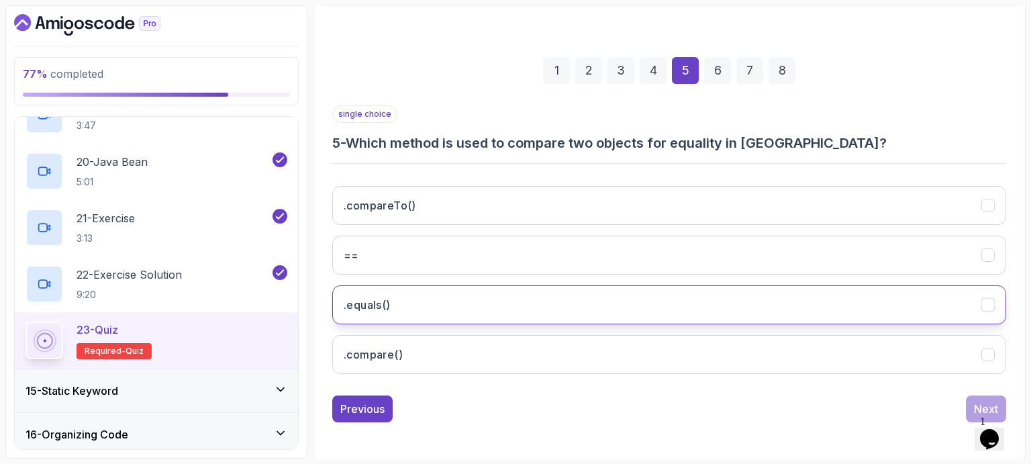
click at [409, 299] on button ".equals()" at bounding box center [669, 304] width 674 height 39
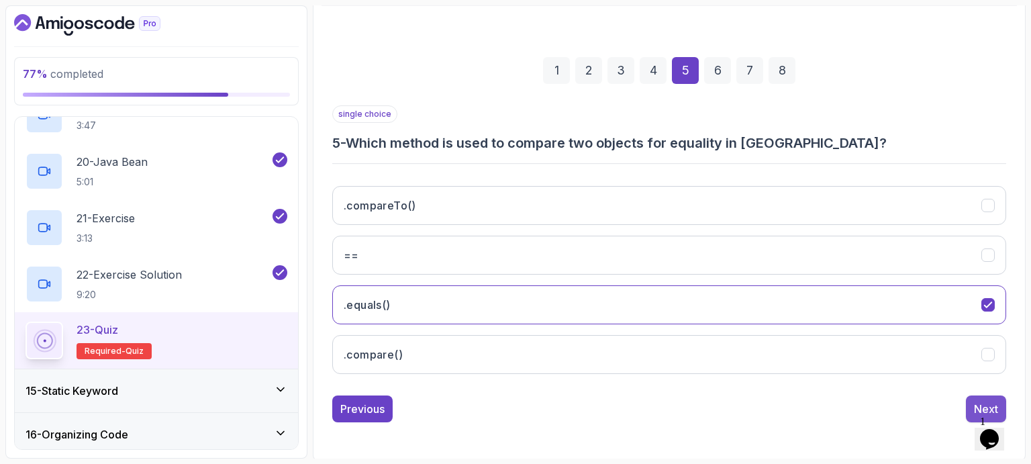
click at [982, 407] on div "Next" at bounding box center [986, 409] width 24 height 16
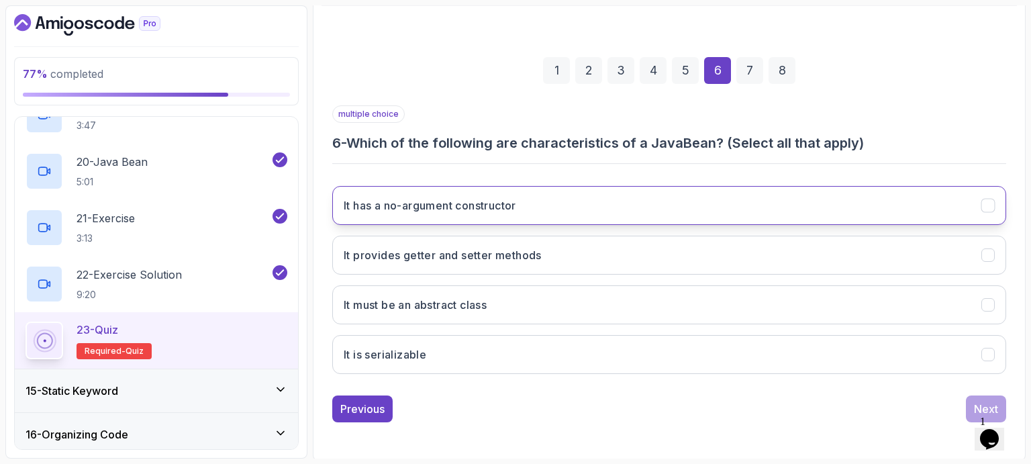
click at [417, 203] on h3 "It has a no-argument constructor" at bounding box center [430, 205] width 172 height 16
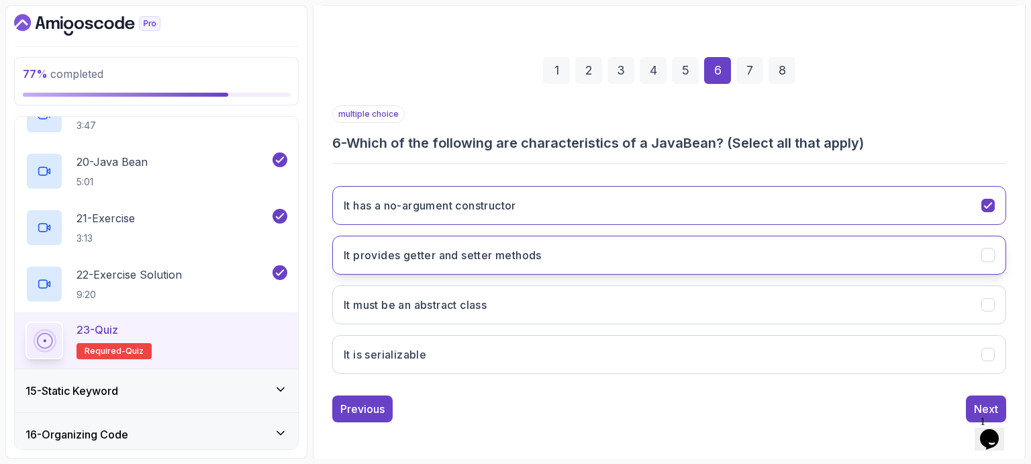
click at [469, 254] on h3 "It provides getter and setter methods" at bounding box center [443, 255] width 198 height 16
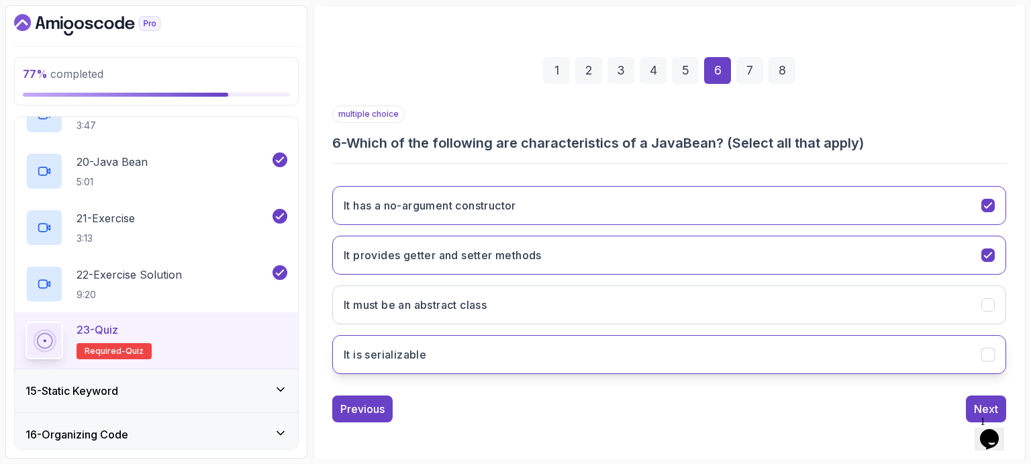
click at [446, 355] on button "It is serializable" at bounding box center [669, 354] width 674 height 39
click at [982, 409] on div "Next" at bounding box center [986, 409] width 24 height 16
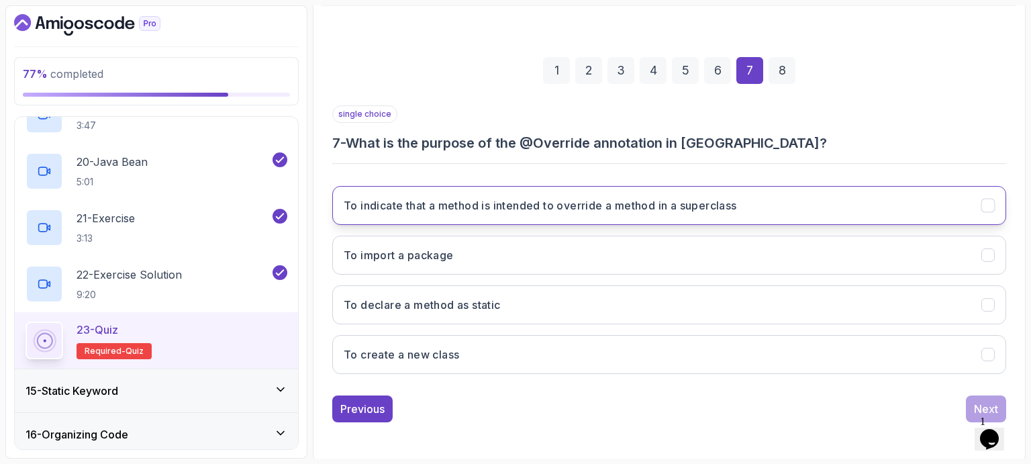
click at [478, 205] on h3 "To indicate that a method is intended to override a method in a superclass" at bounding box center [540, 205] width 393 height 16
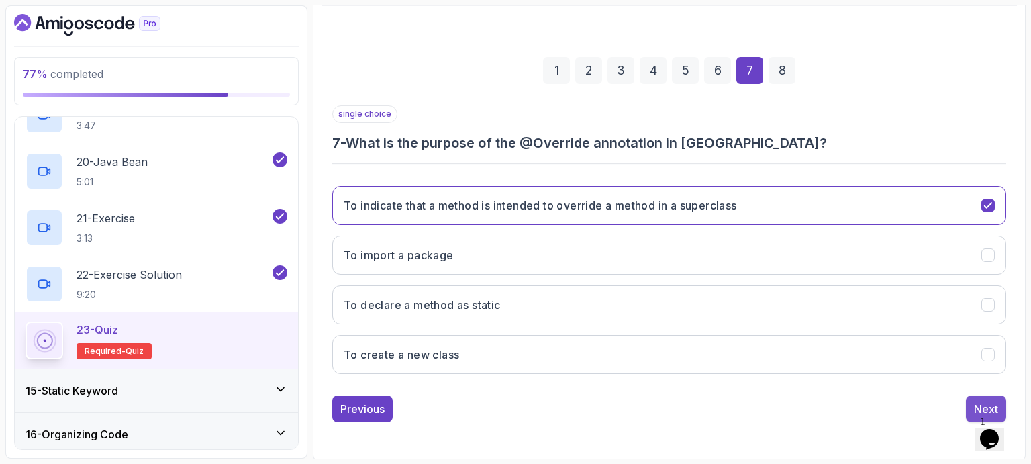
click at [978, 401] on div "Next" at bounding box center [986, 409] width 24 height 16
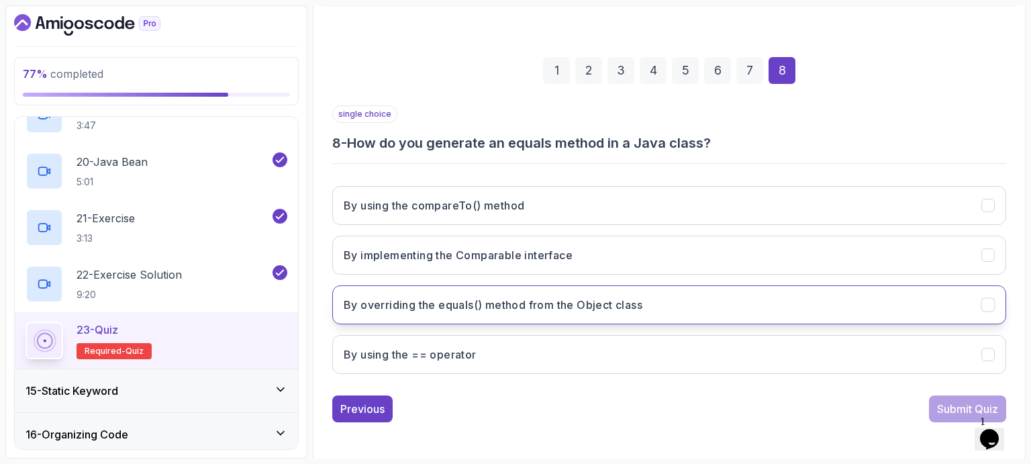
click at [454, 309] on h3 "By overriding the equals() method from the Object class" at bounding box center [493, 305] width 299 height 16
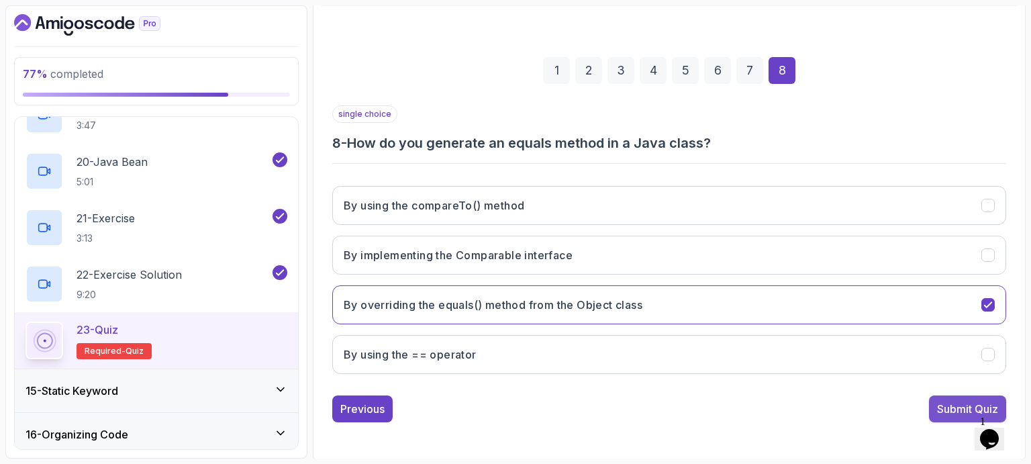
click at [942, 406] on div "Submit Quiz" at bounding box center [967, 409] width 61 height 16
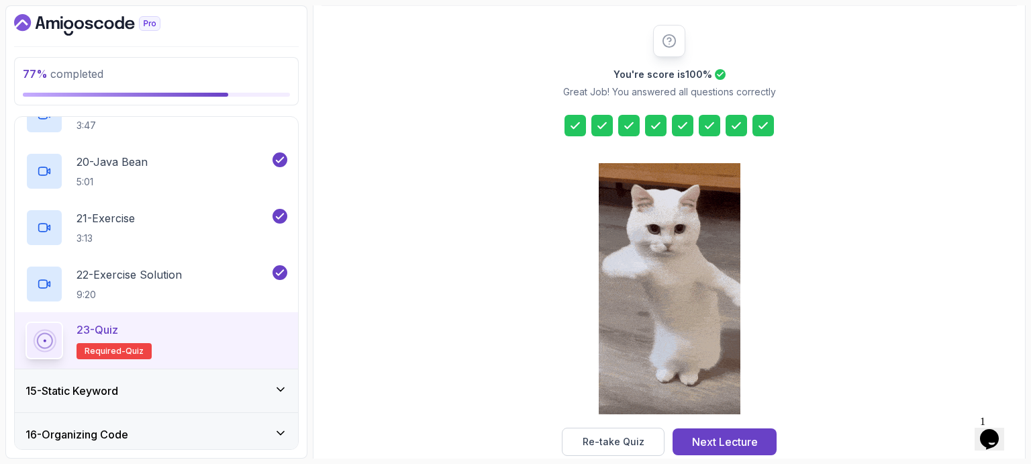
scroll to position [179, 0]
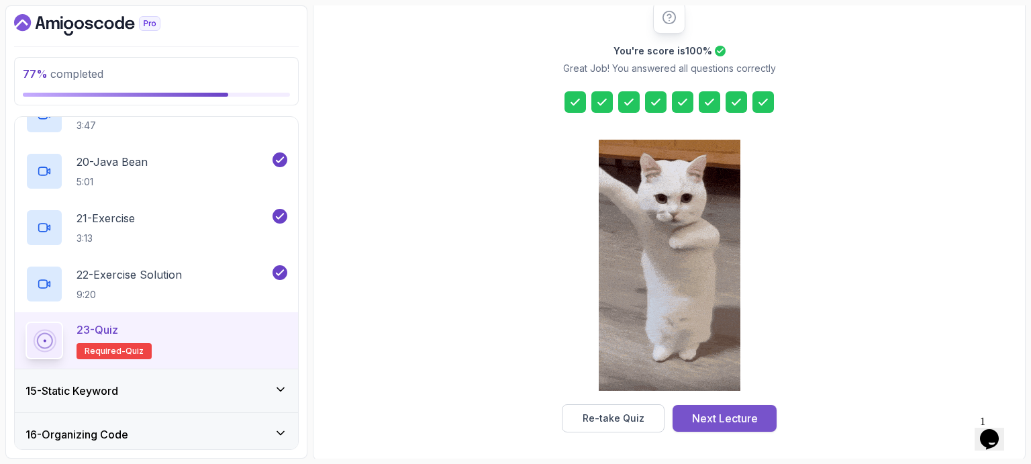
click at [725, 421] on div "Next Lecture" at bounding box center [725, 418] width 66 height 16
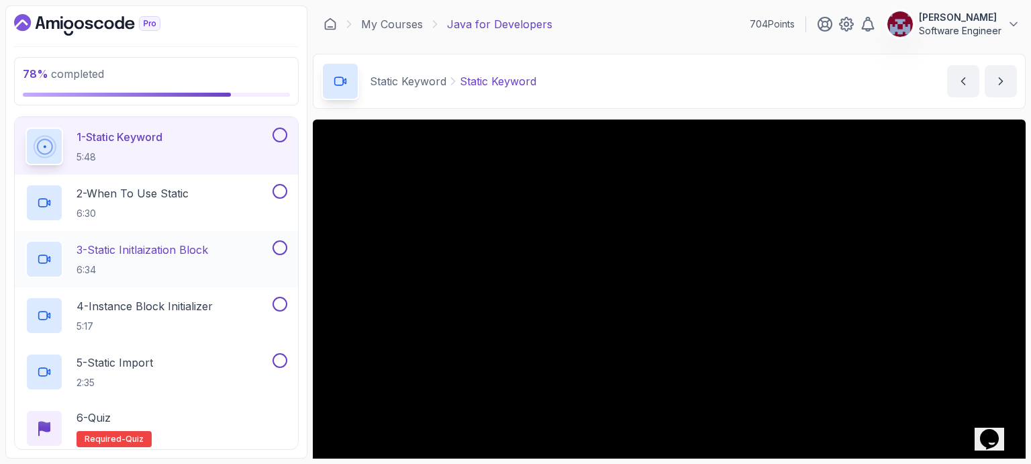
scroll to position [629, 0]
